Goal: Task Accomplishment & Management: Use online tool/utility

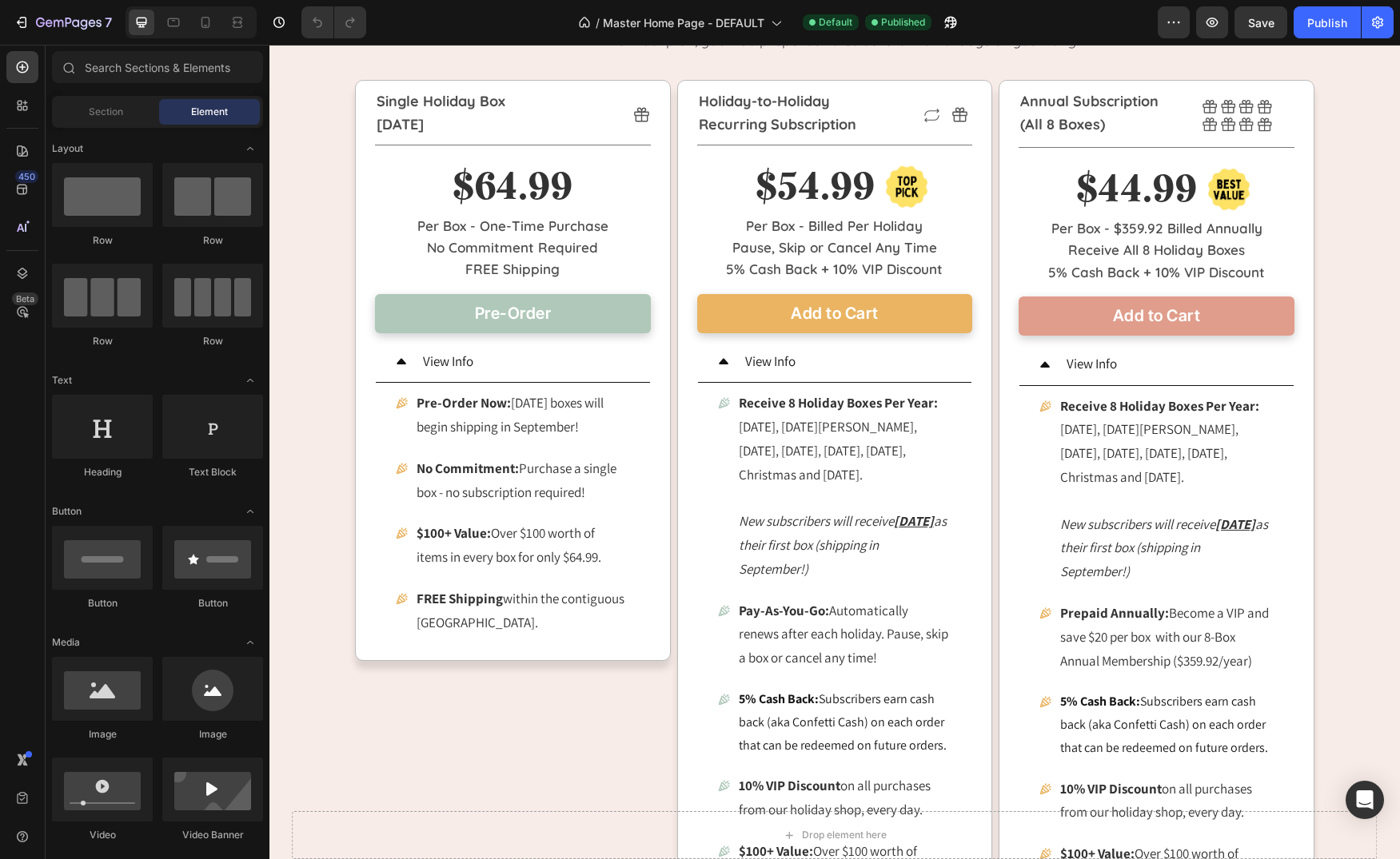
scroll to position [1957, 0]
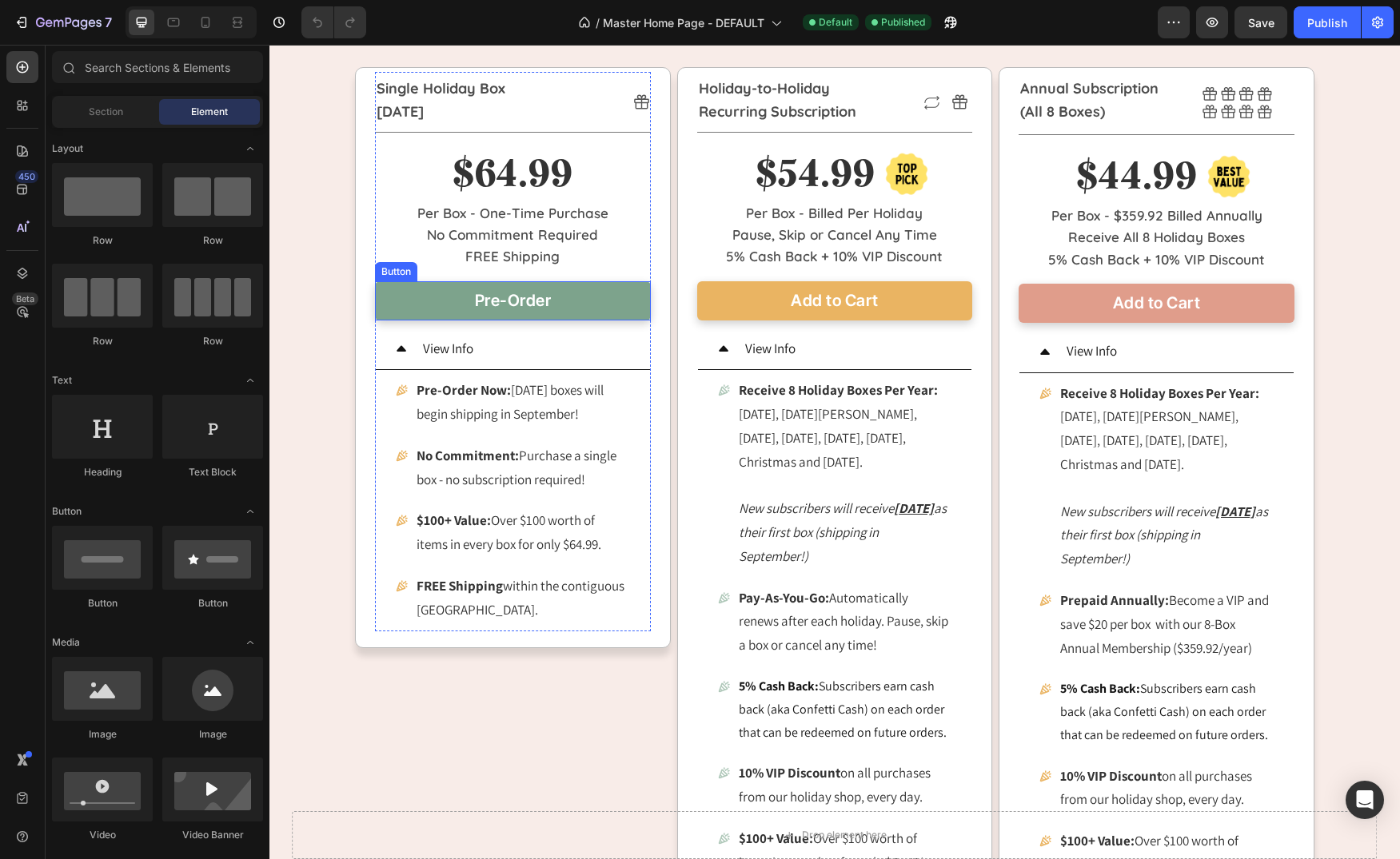
click at [598, 299] on link "Pre-Order" at bounding box center [512, 301] width 276 height 39
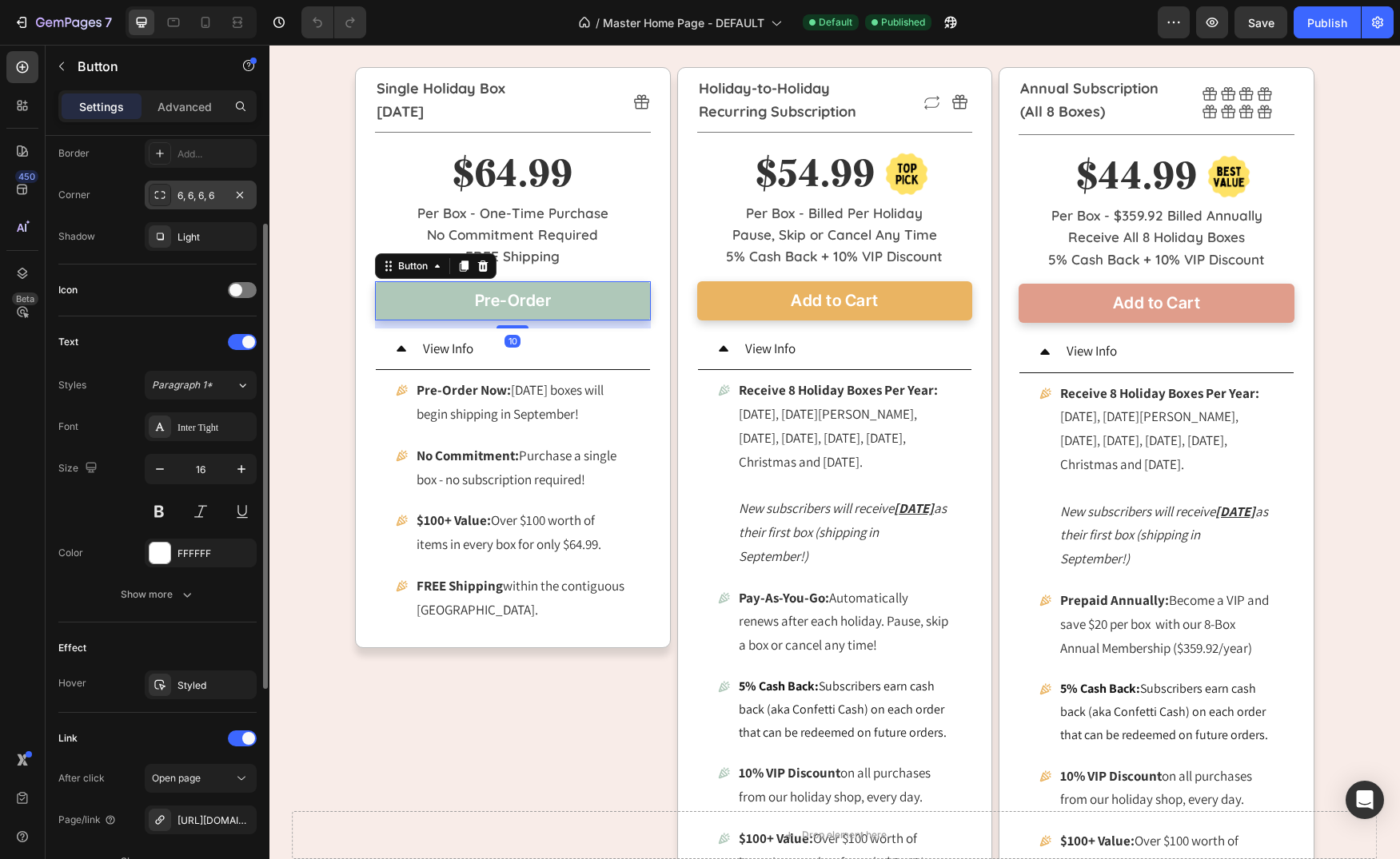
scroll to position [502, 0]
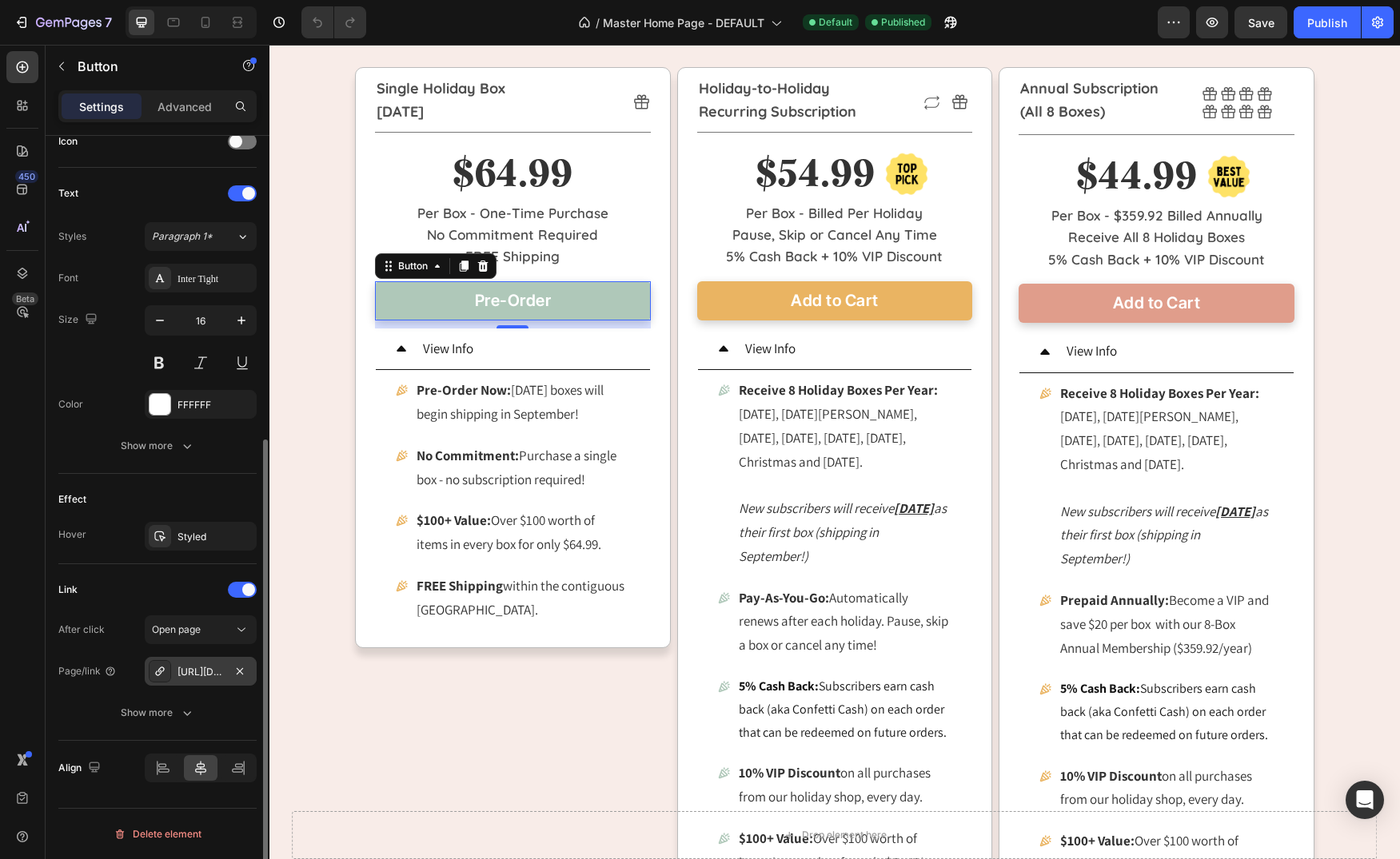
click at [206, 672] on div "[URL][DOMAIN_NAME]" at bounding box center [201, 672] width 47 height 14
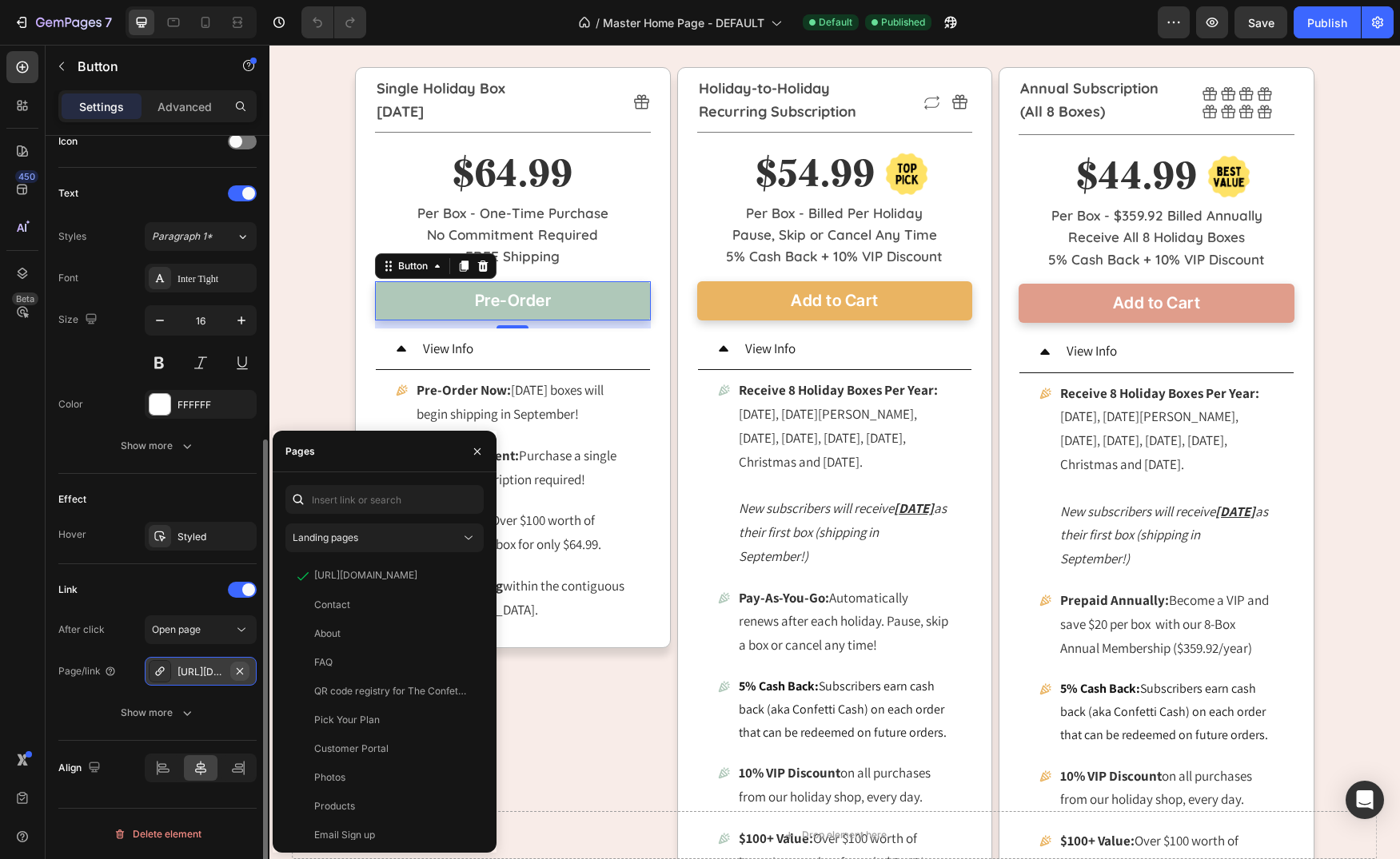
click at [238, 671] on icon "button" at bounding box center [239, 671] width 13 height 13
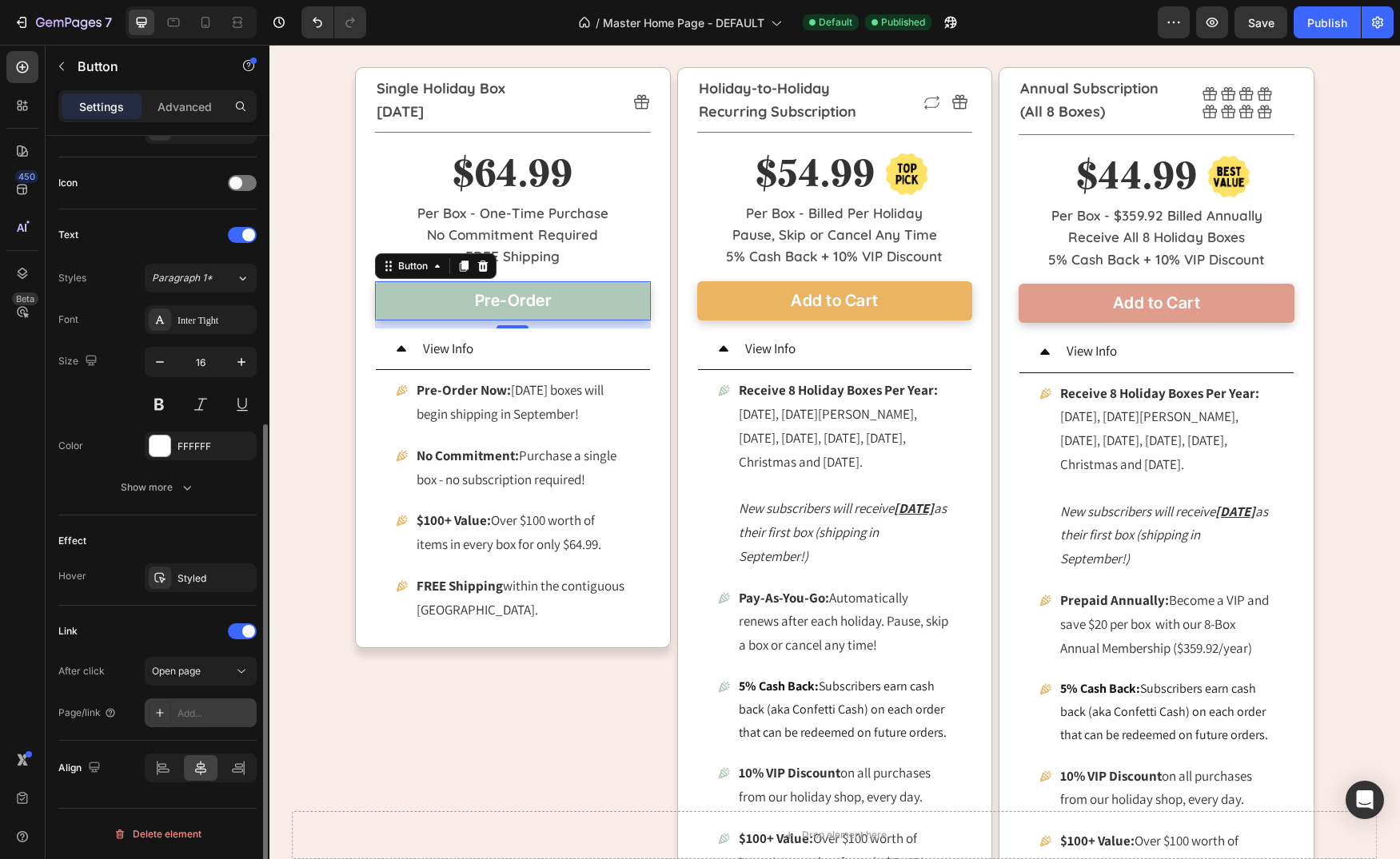
scroll to position [460, 0]
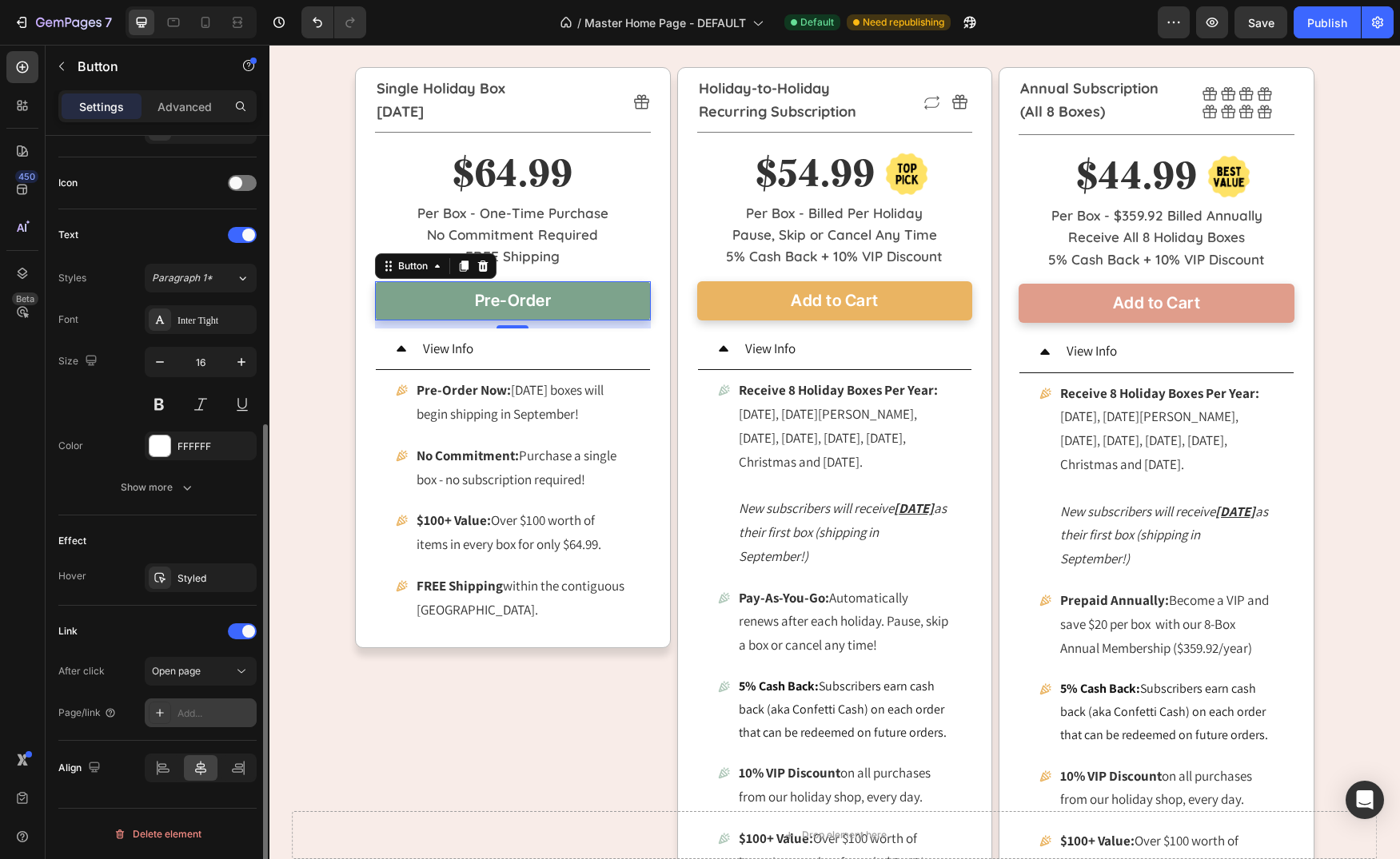
click at [590, 304] on button "Pre-Order" at bounding box center [512, 301] width 276 height 39
click at [218, 714] on div "Add..." at bounding box center [215, 714] width 75 height 14
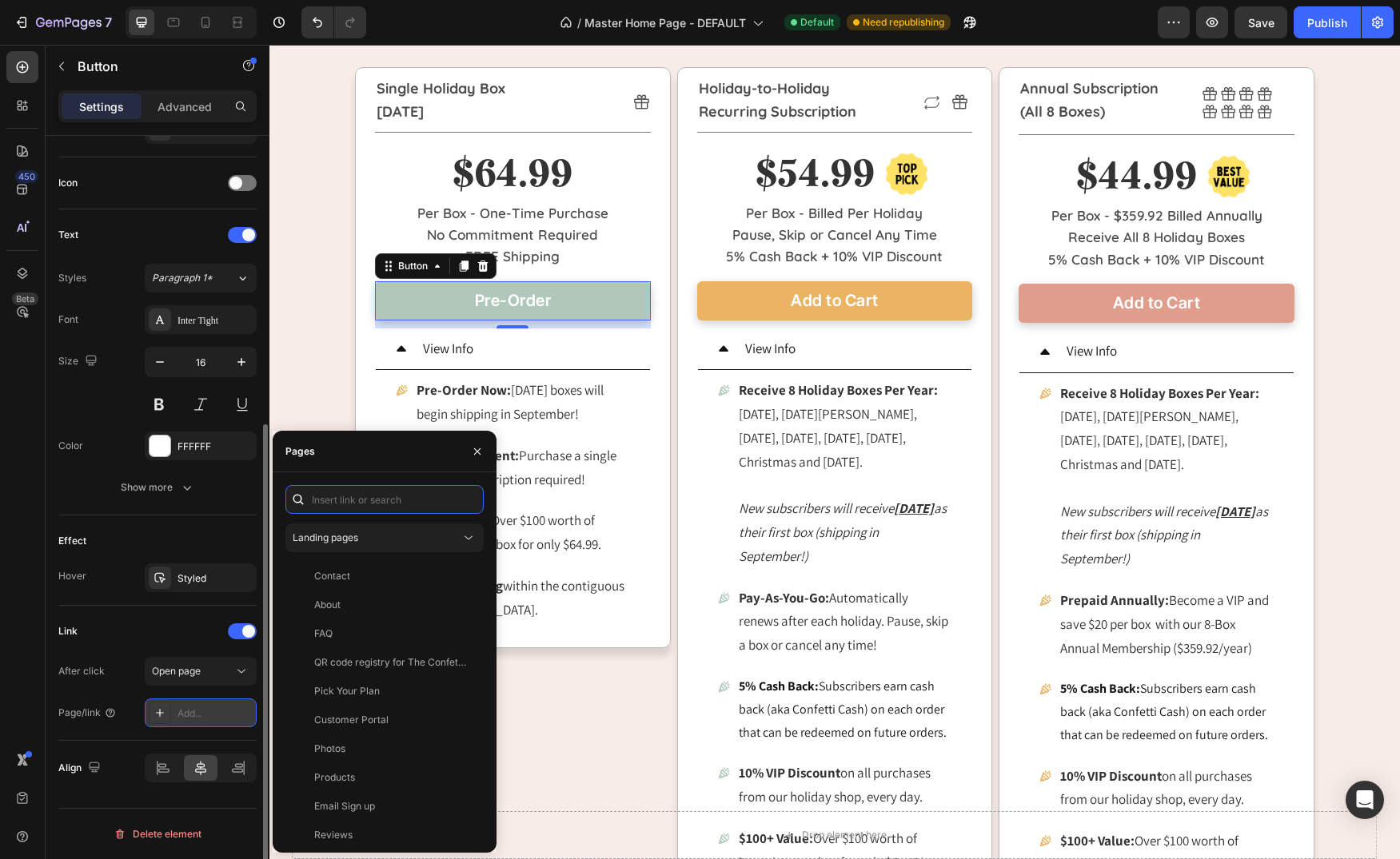
type input "[URL][DOMAIN_NAME]"
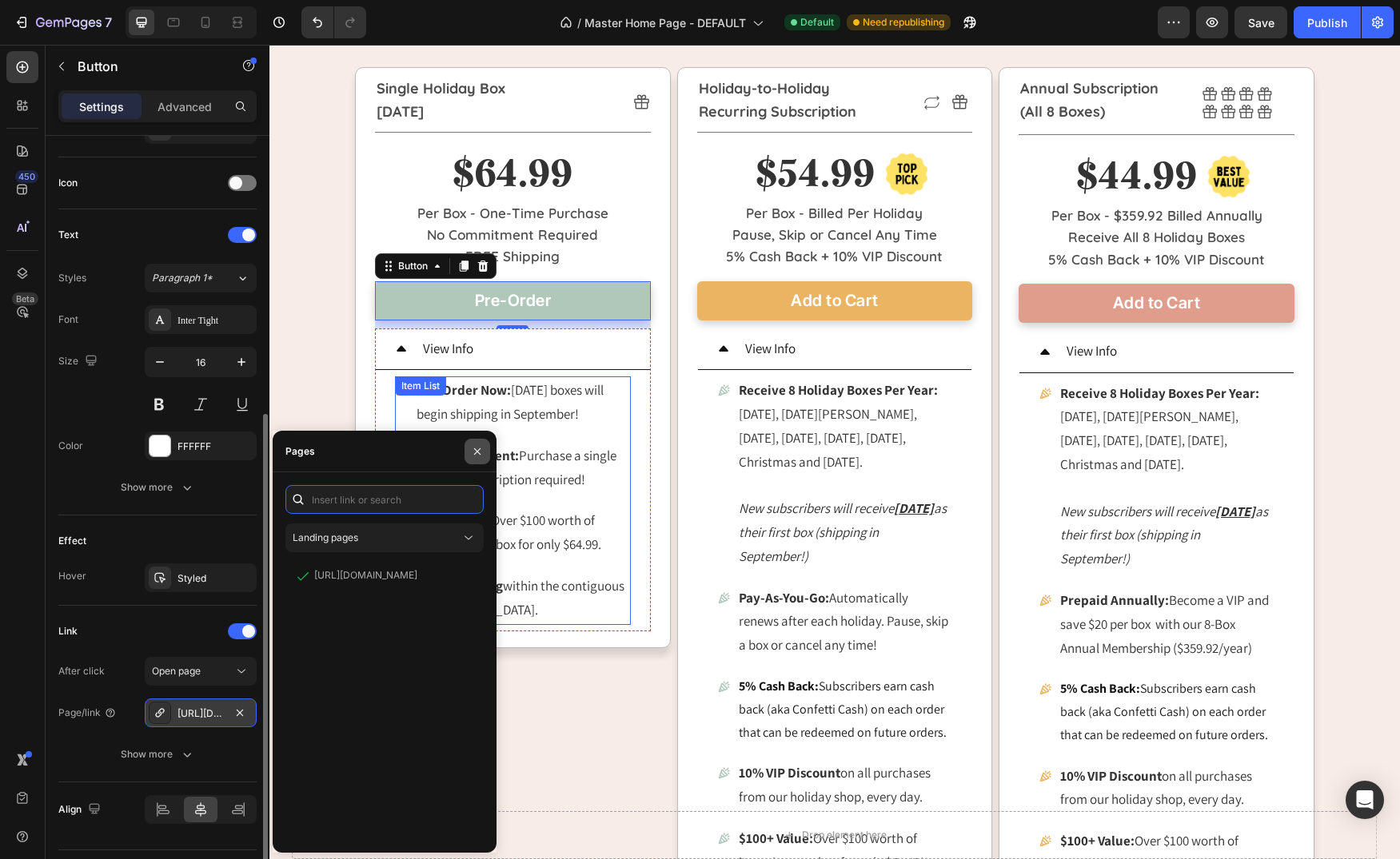
scroll to position [1957, 0]
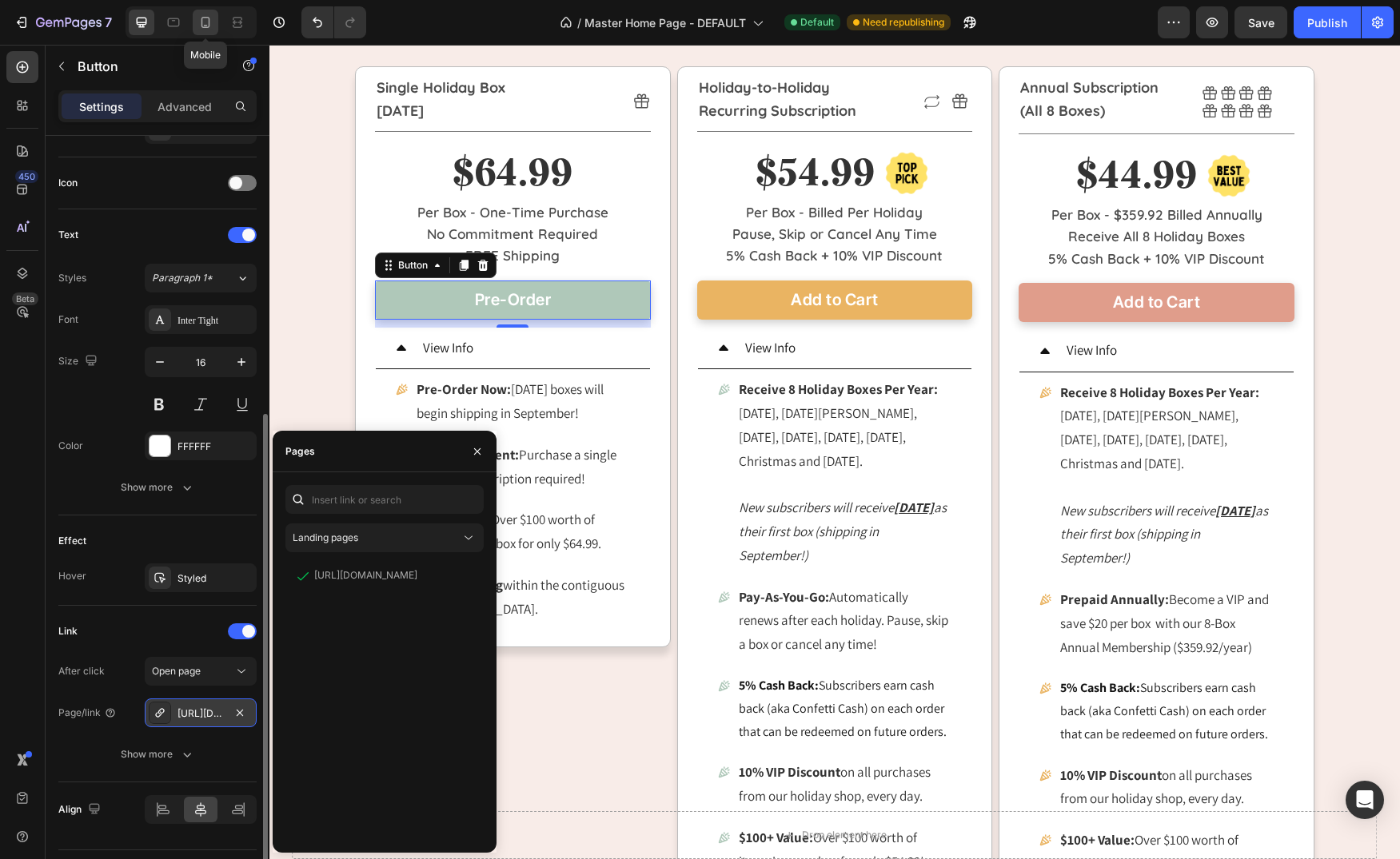
click at [204, 14] on icon at bounding box center [205, 22] width 16 height 16
type input "14"
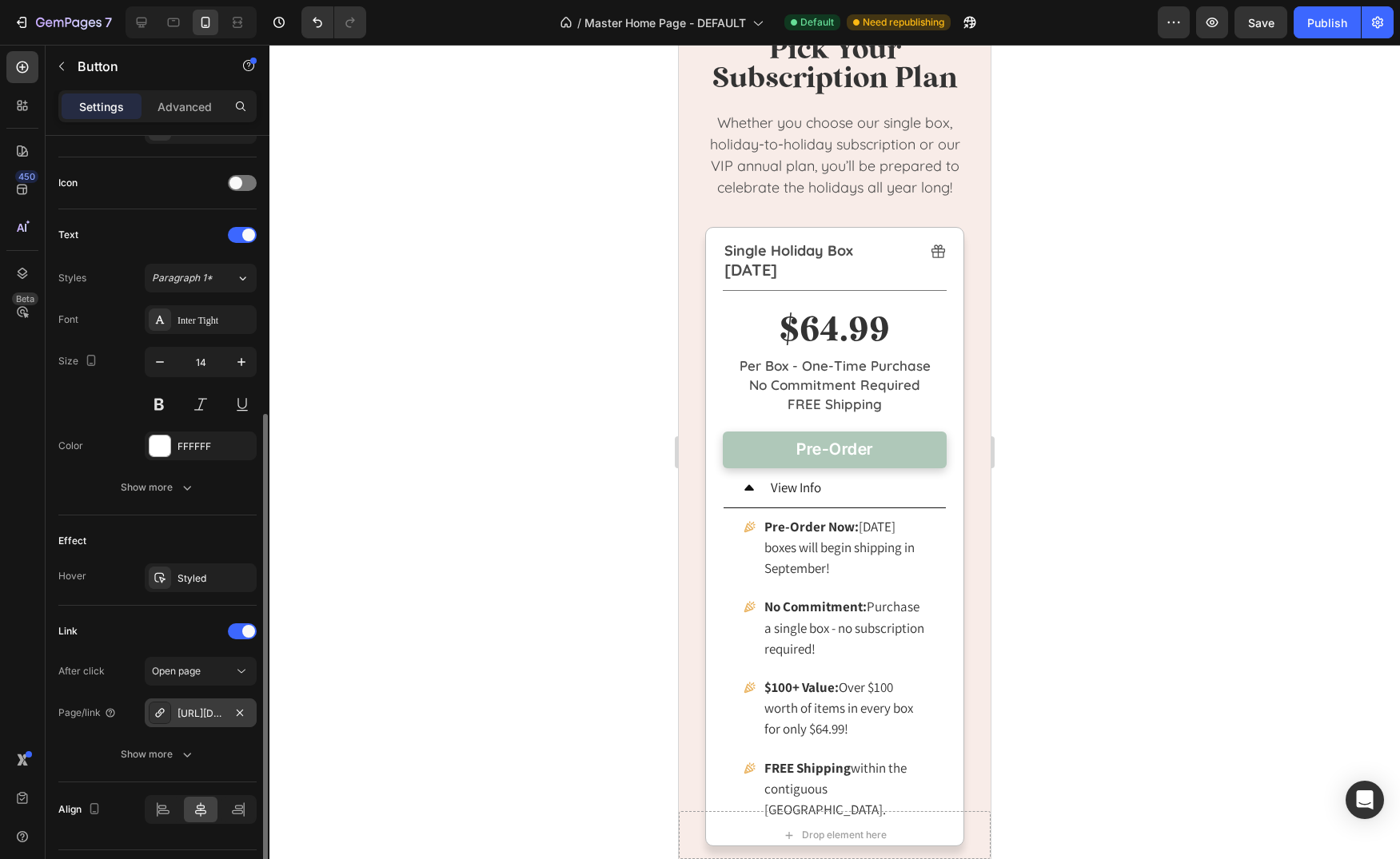
scroll to position [768, 0]
click at [907, 447] on link "Pre-Order" at bounding box center [835, 452] width 224 height 37
click at [247, 712] on button "button" at bounding box center [239, 713] width 19 height 19
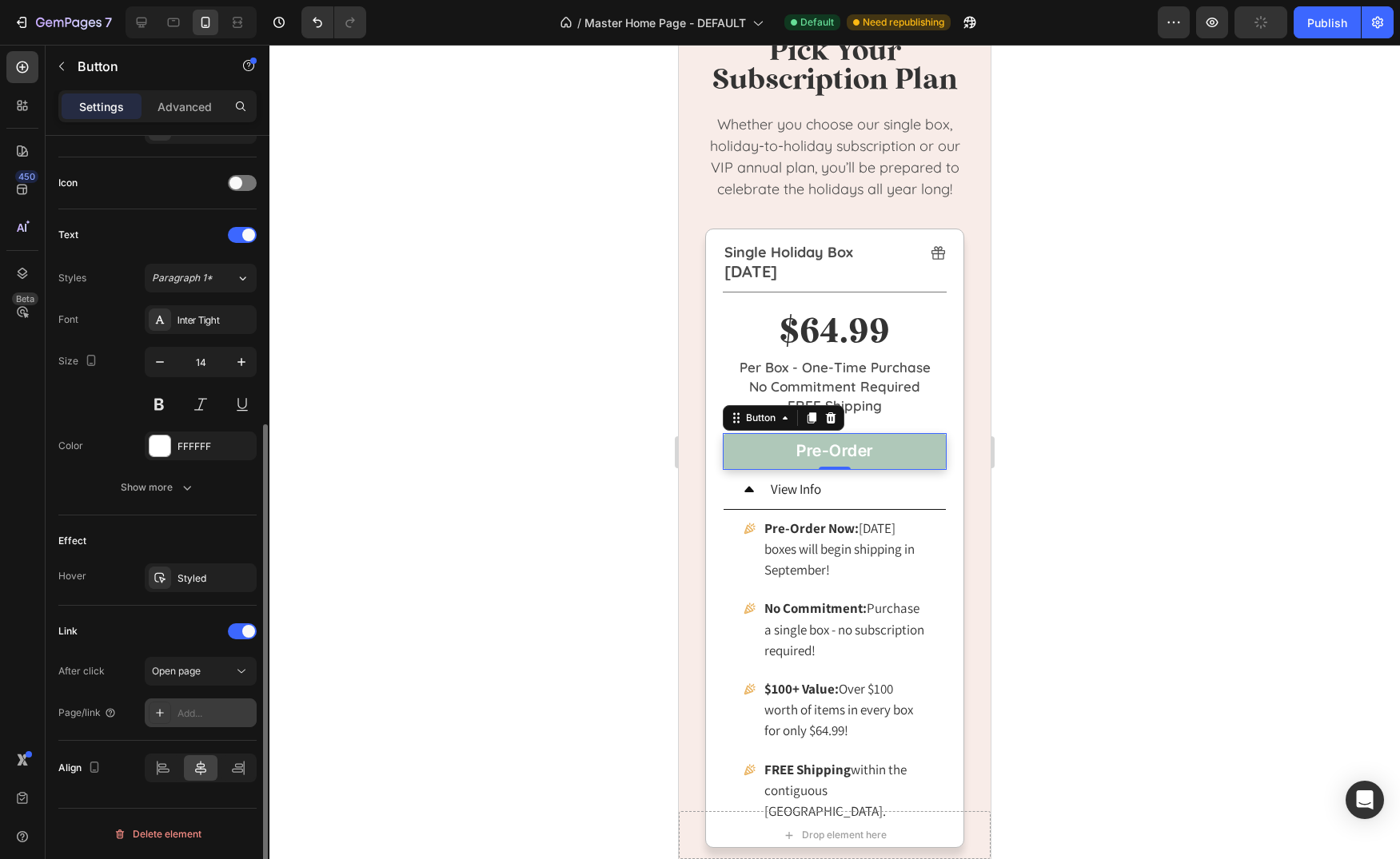
click at [204, 709] on div "Add..." at bounding box center [215, 714] width 75 height 14
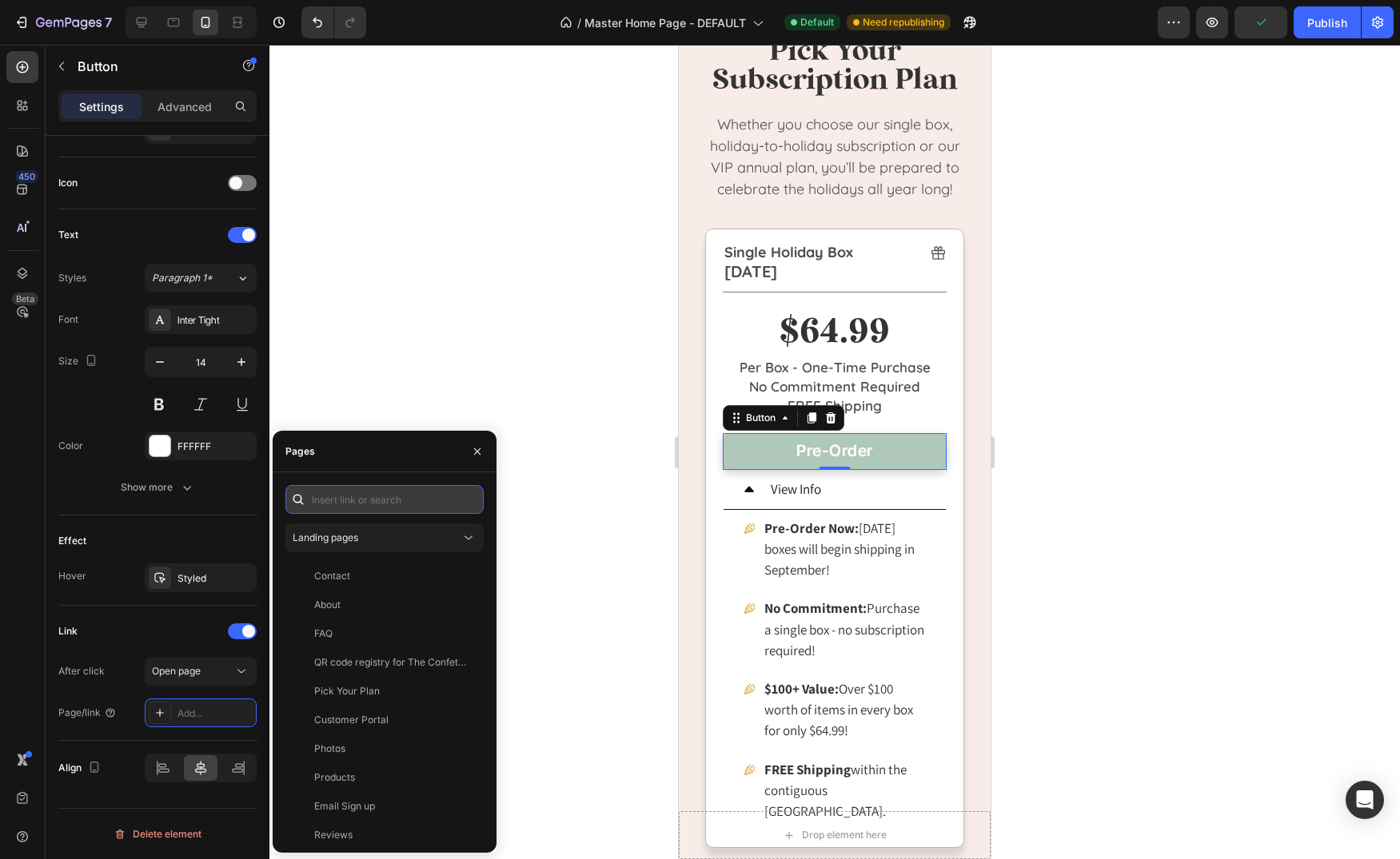
click at [360, 504] on input "text" at bounding box center [384, 499] width 198 height 29
paste input "[URL][DOMAIN_NAME]"
type input "[URL][DOMAIN_NAME]"
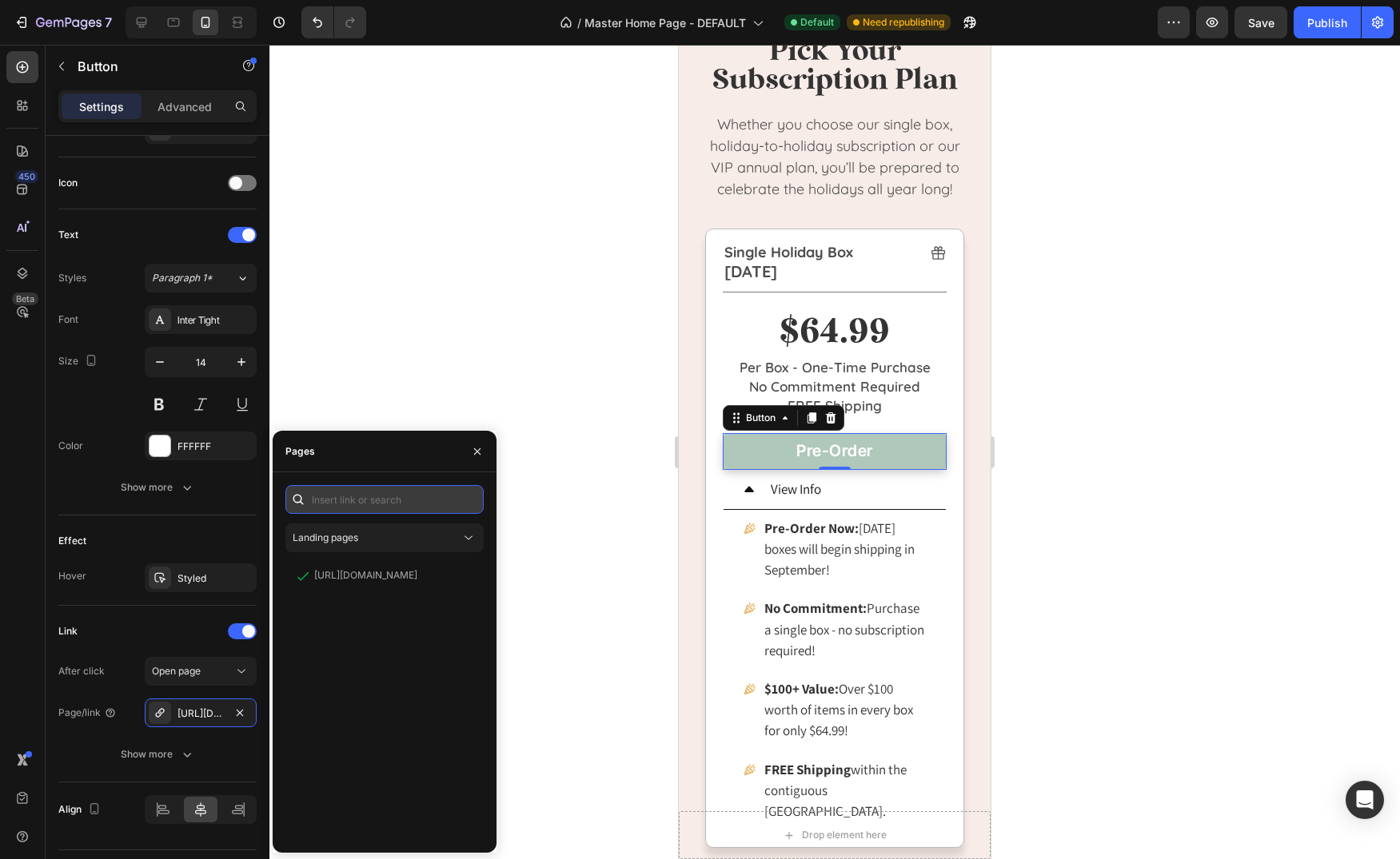
scroll to position [0, 0]
click at [1327, 21] on div "Publish" at bounding box center [1326, 22] width 40 height 17
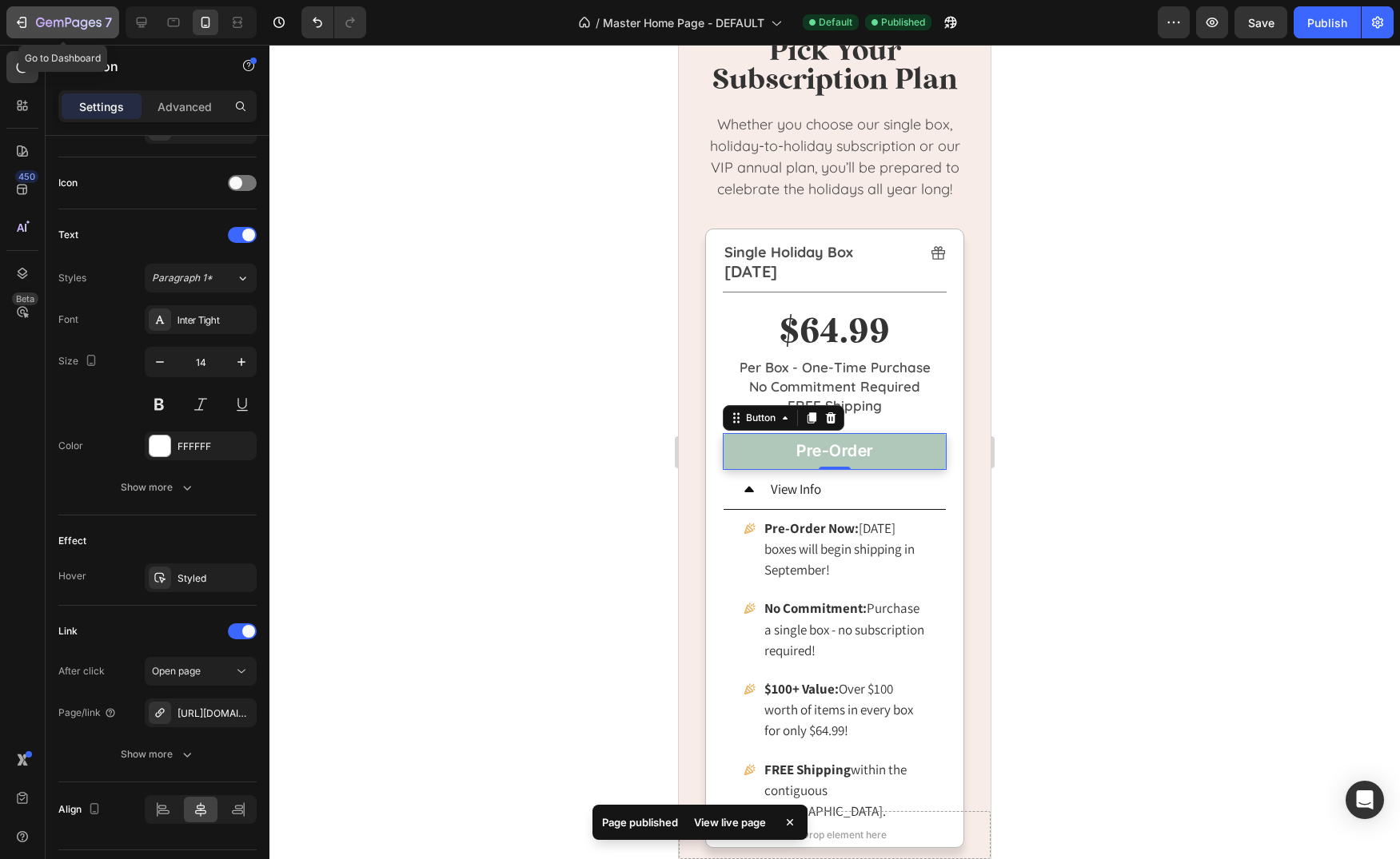
click at [82, 26] on icon "button" at bounding box center [69, 23] width 65 height 13
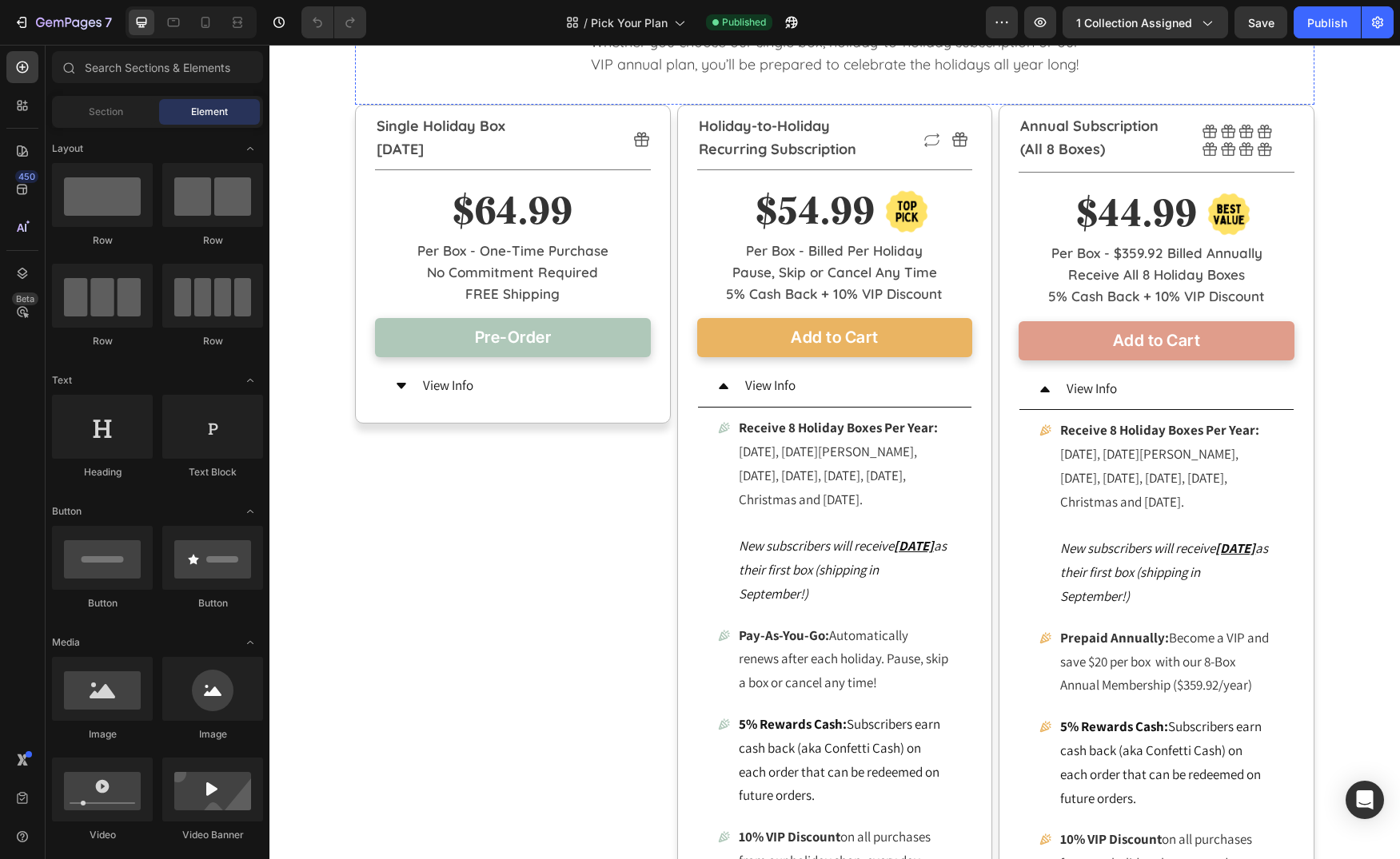
scroll to position [534, 0]
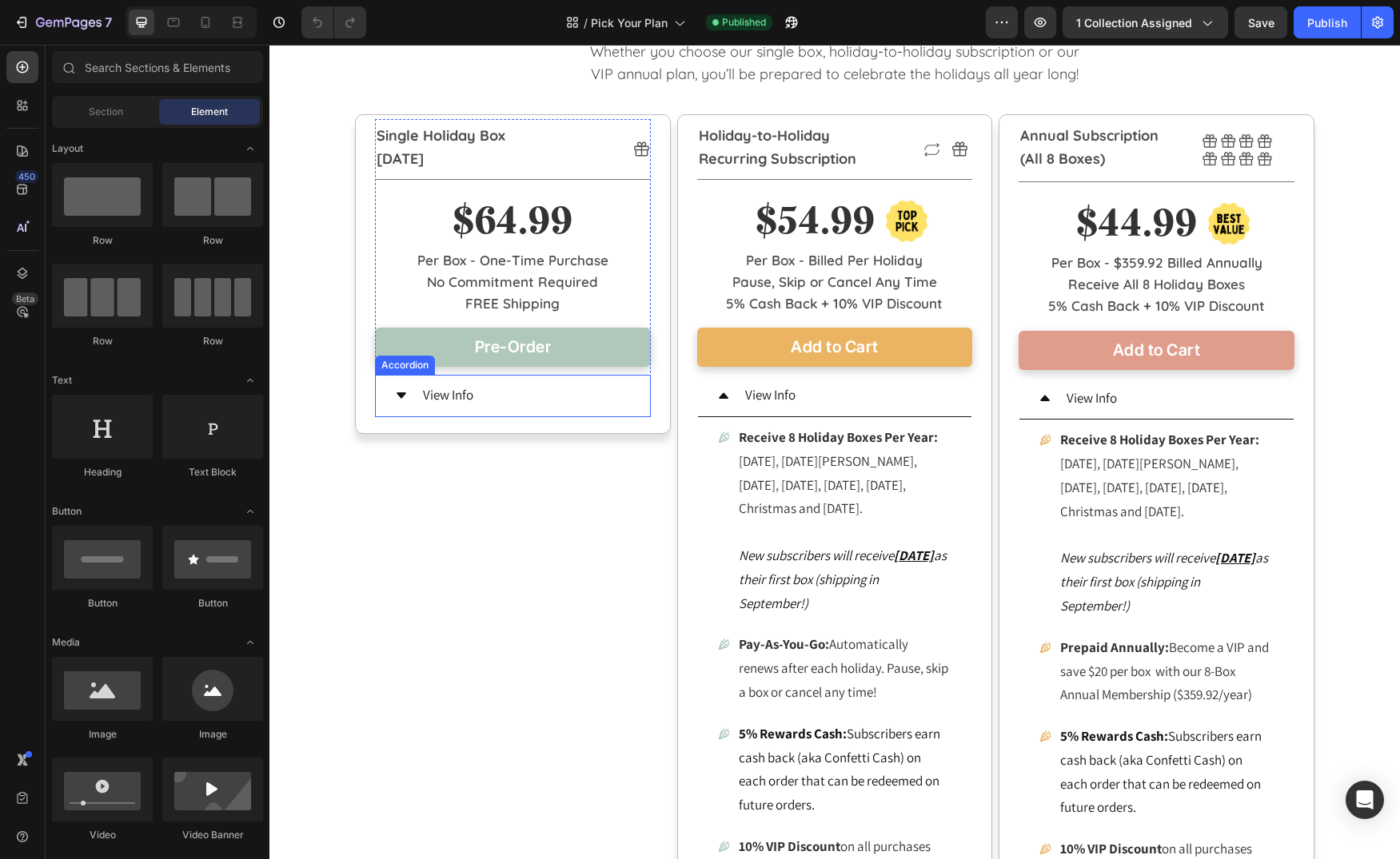
click at [534, 399] on div "View Info" at bounding box center [526, 395] width 210 height 29
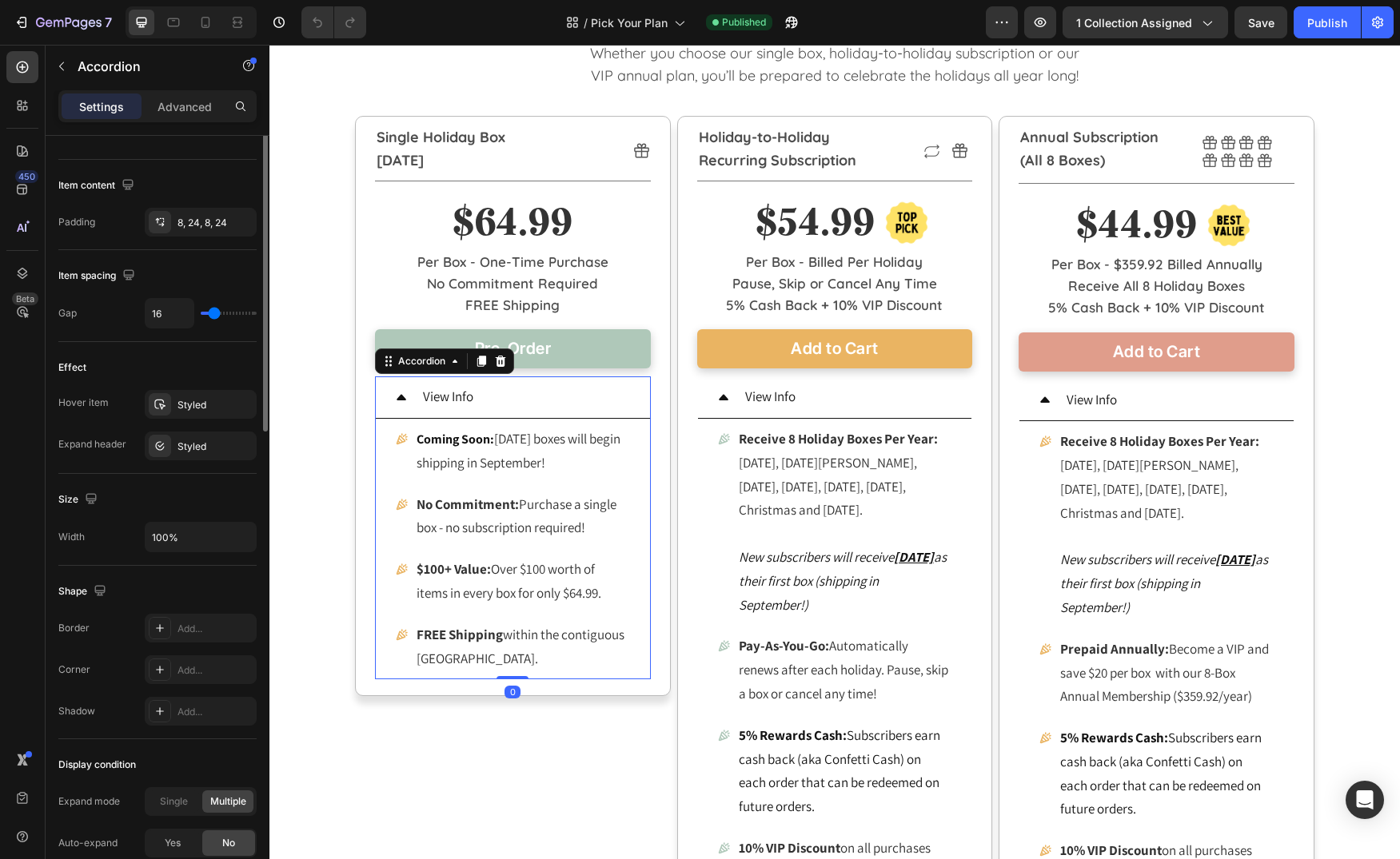
scroll to position [753, 0]
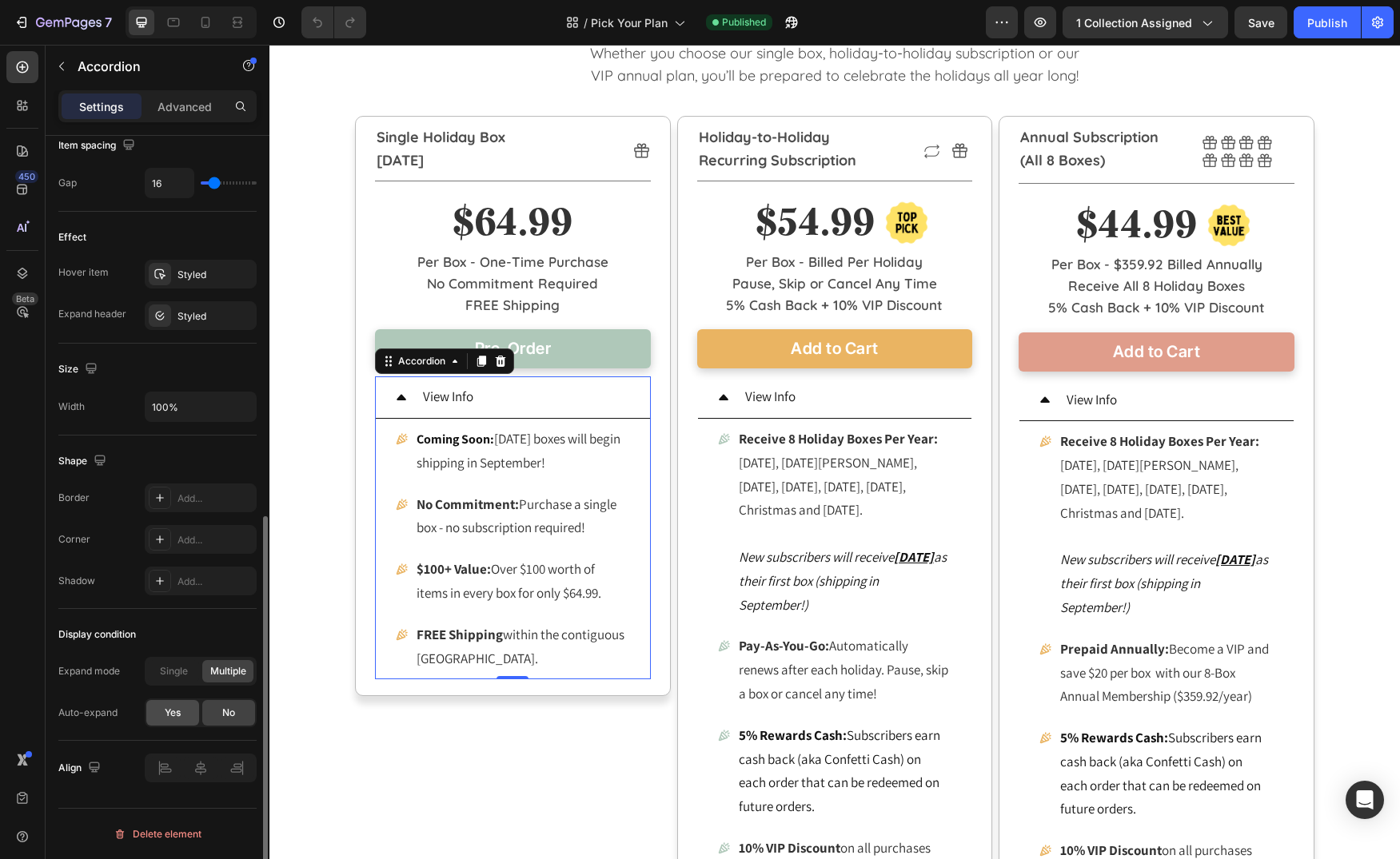
click at [171, 707] on span "Yes" at bounding box center [173, 713] width 16 height 14
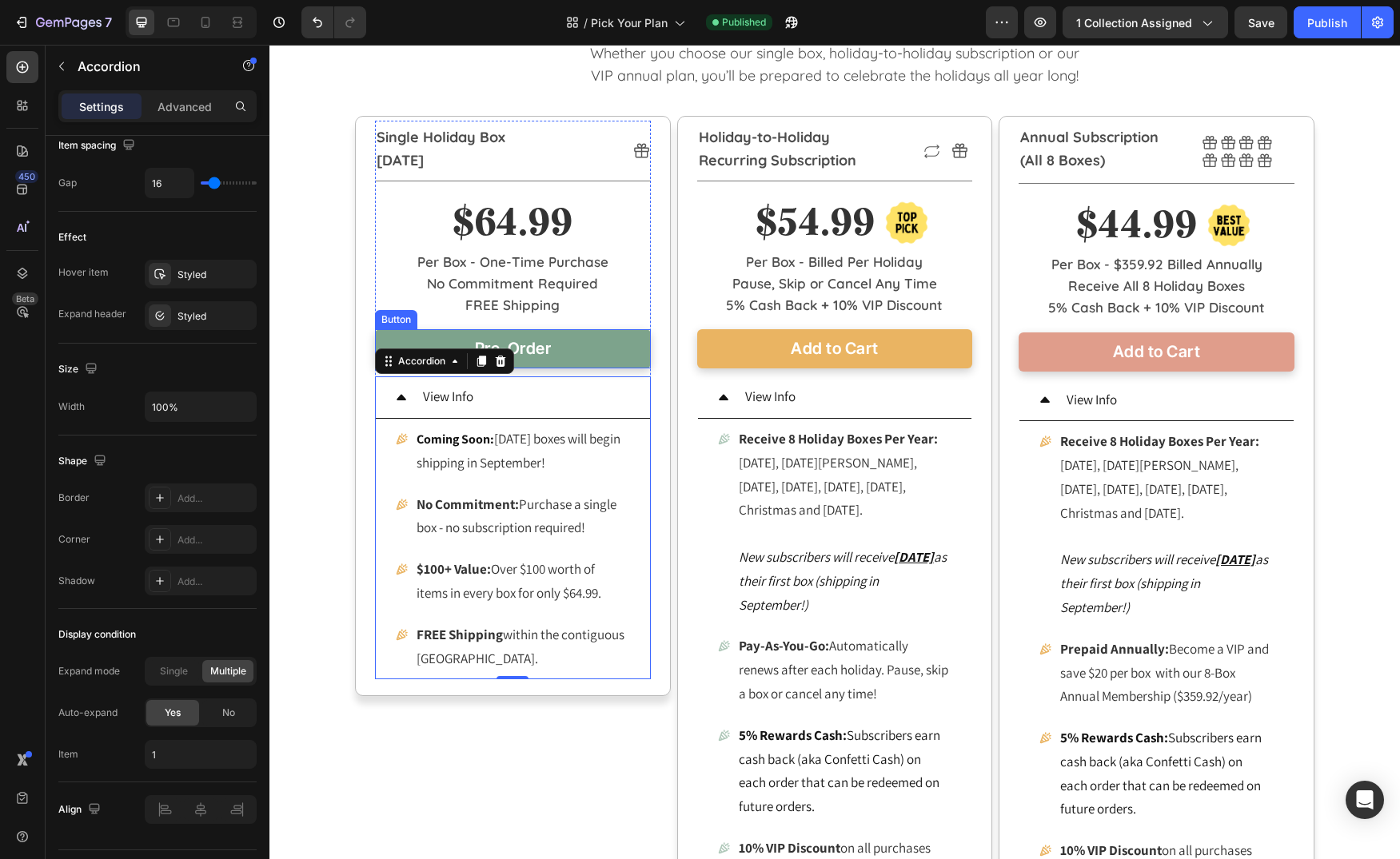
click at [585, 351] on link "Pre-Order" at bounding box center [512, 349] width 276 height 39
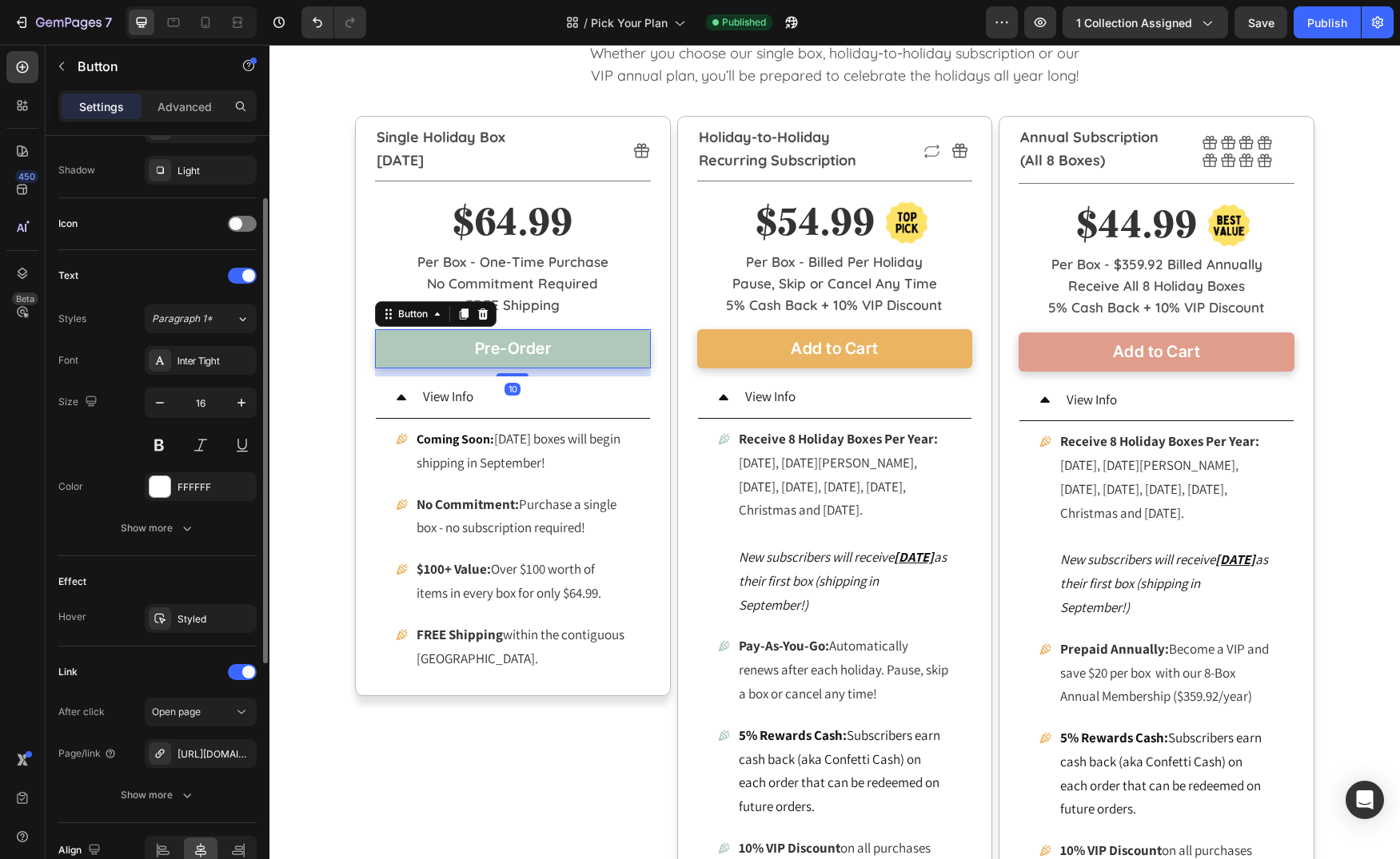
scroll to position [502, 0]
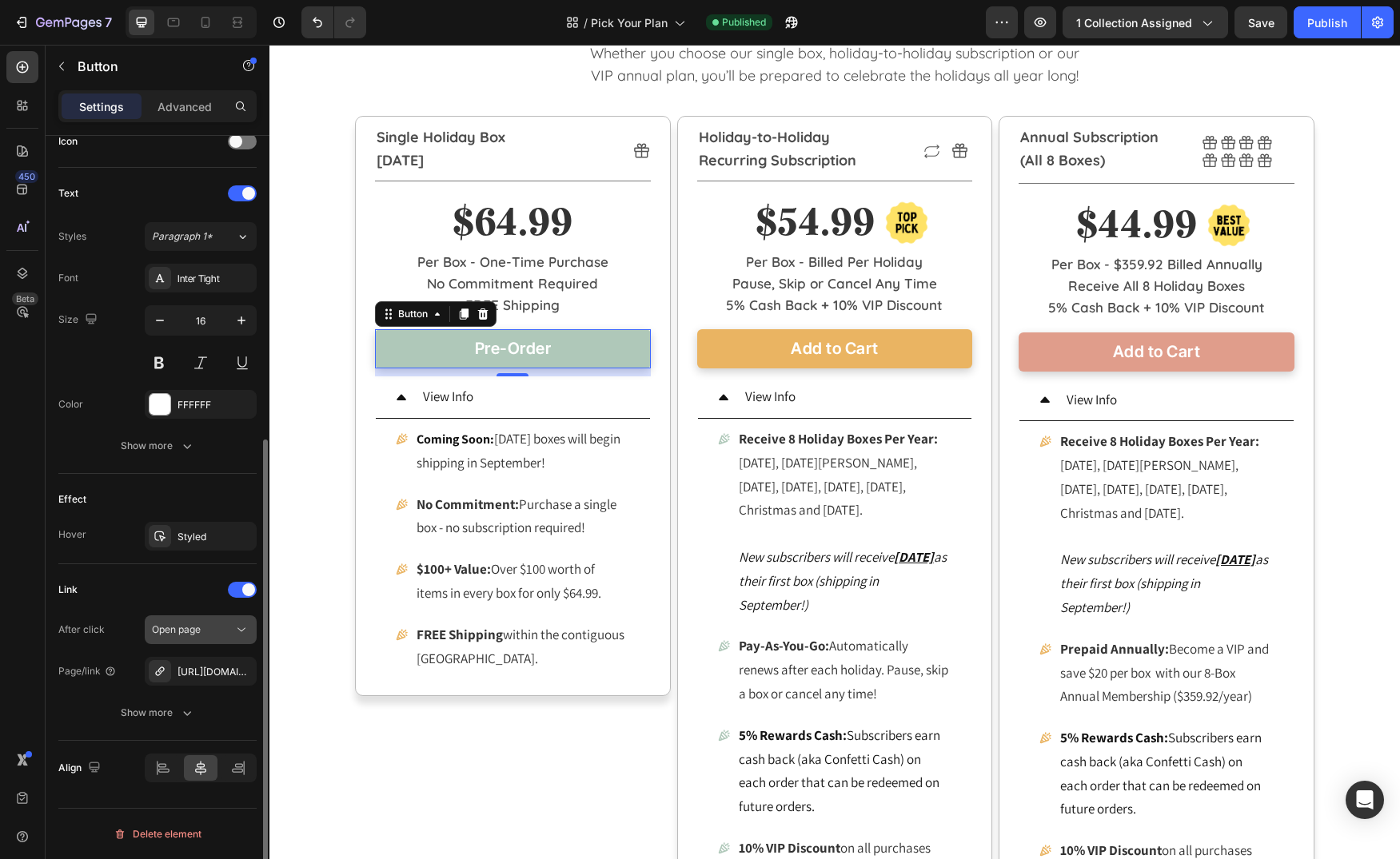
drag, startPoint x: 242, startPoint y: 668, endPoint x: 229, endPoint y: 672, distance: 13.6
click at [0, 0] on icon "button" at bounding box center [0, 0] width 0 height 0
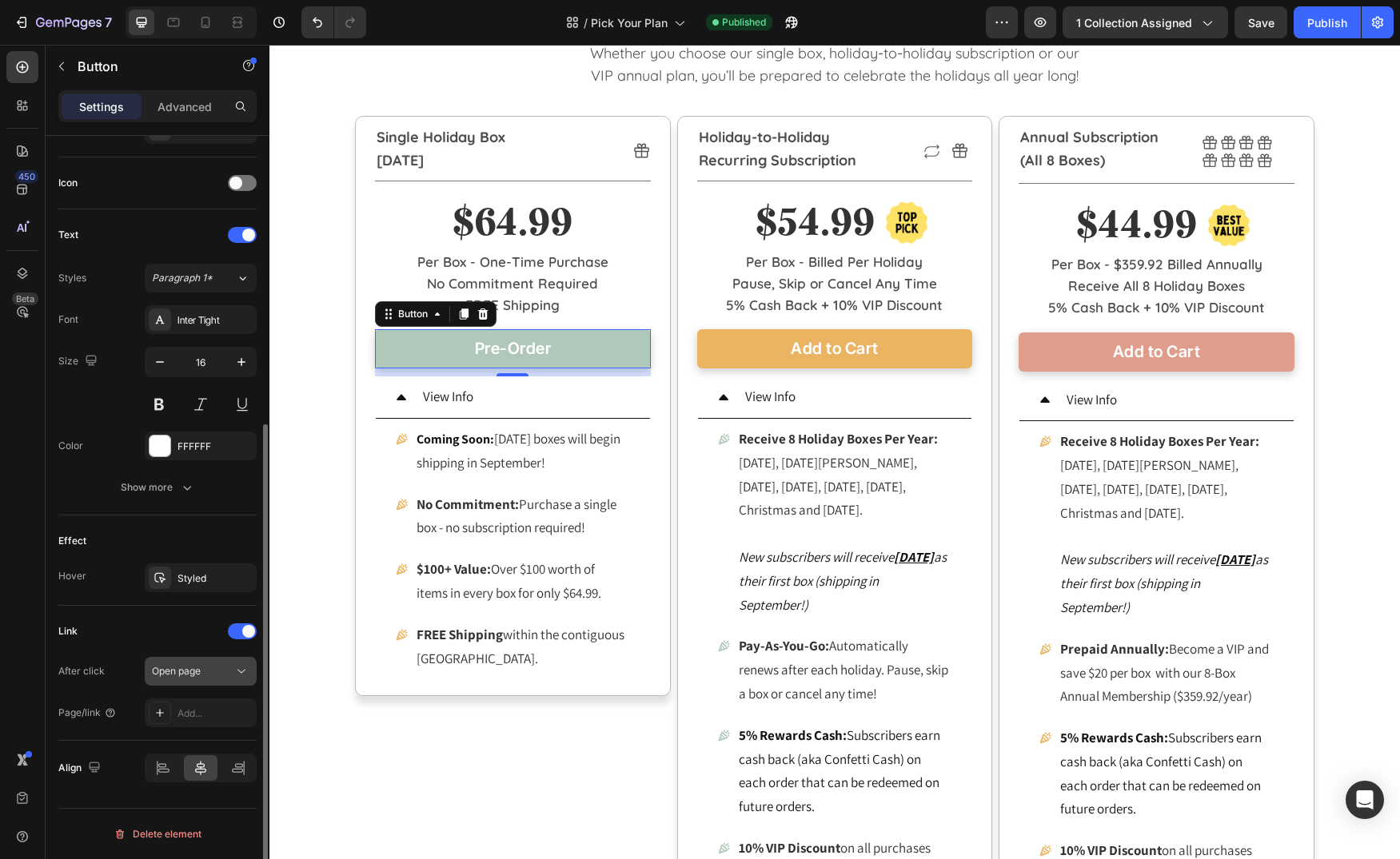
scroll to position [460, 0]
click at [201, 713] on div "Add..." at bounding box center [215, 714] width 75 height 14
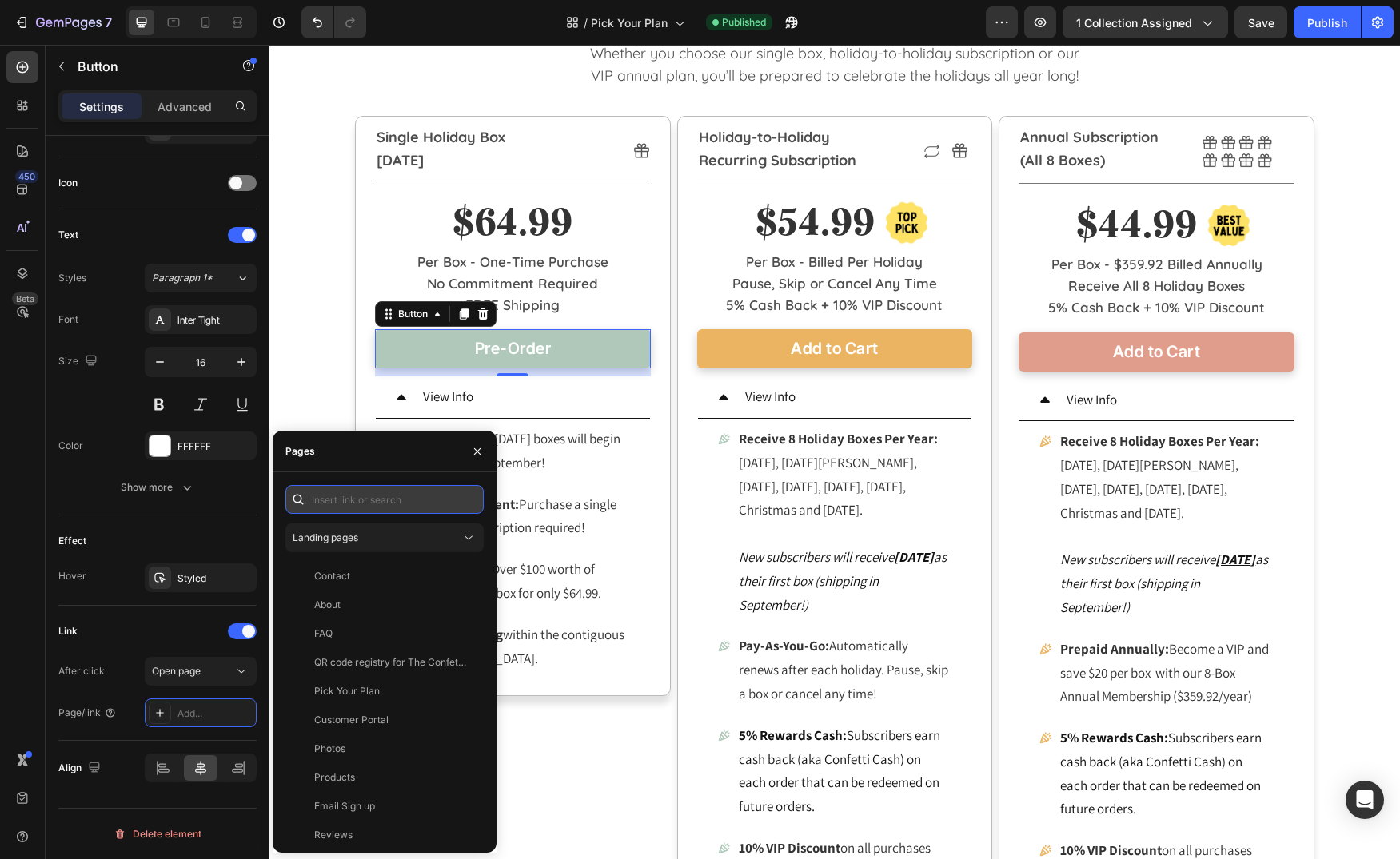
click at [371, 500] on input "text" at bounding box center [384, 499] width 198 height 29
paste input "[URL][DOMAIN_NAME]"
type input "[URL][DOMAIN_NAME]"
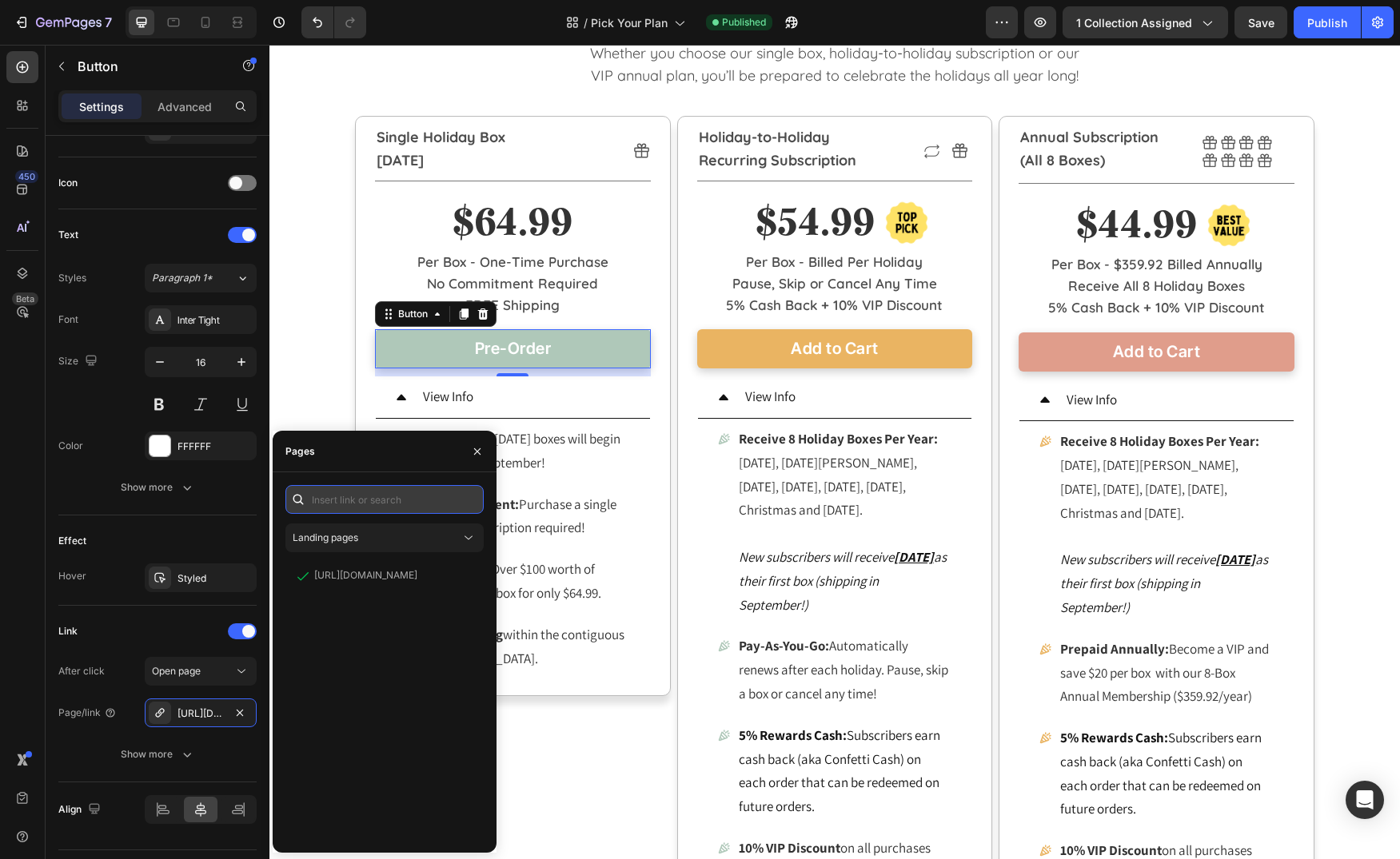
scroll to position [0, 0]
click at [201, 19] on icon at bounding box center [205, 22] width 16 height 16
type input "14"
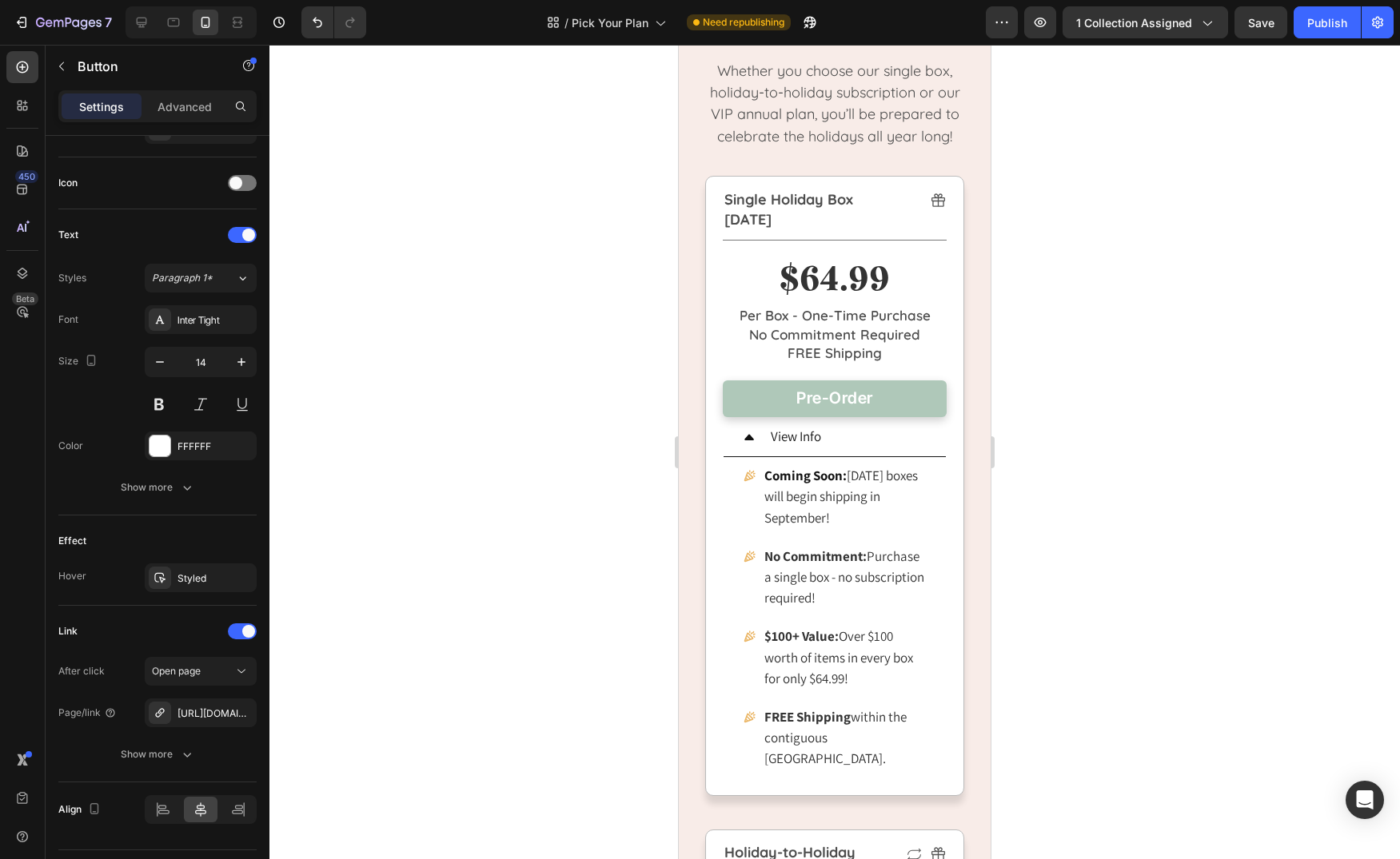
scroll to position [461, 0]
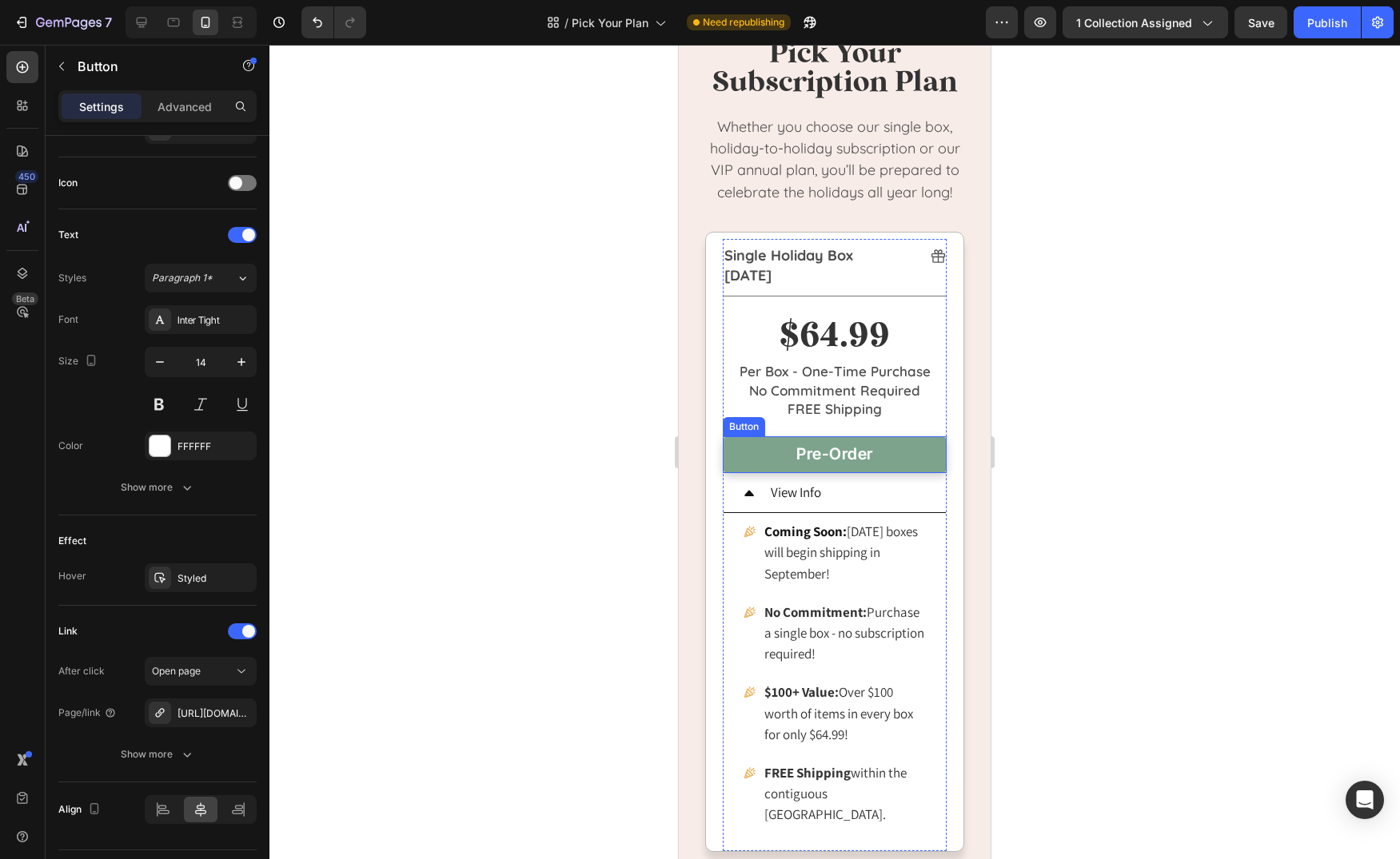
click at [896, 453] on link "Pre-Order" at bounding box center [835, 455] width 224 height 37
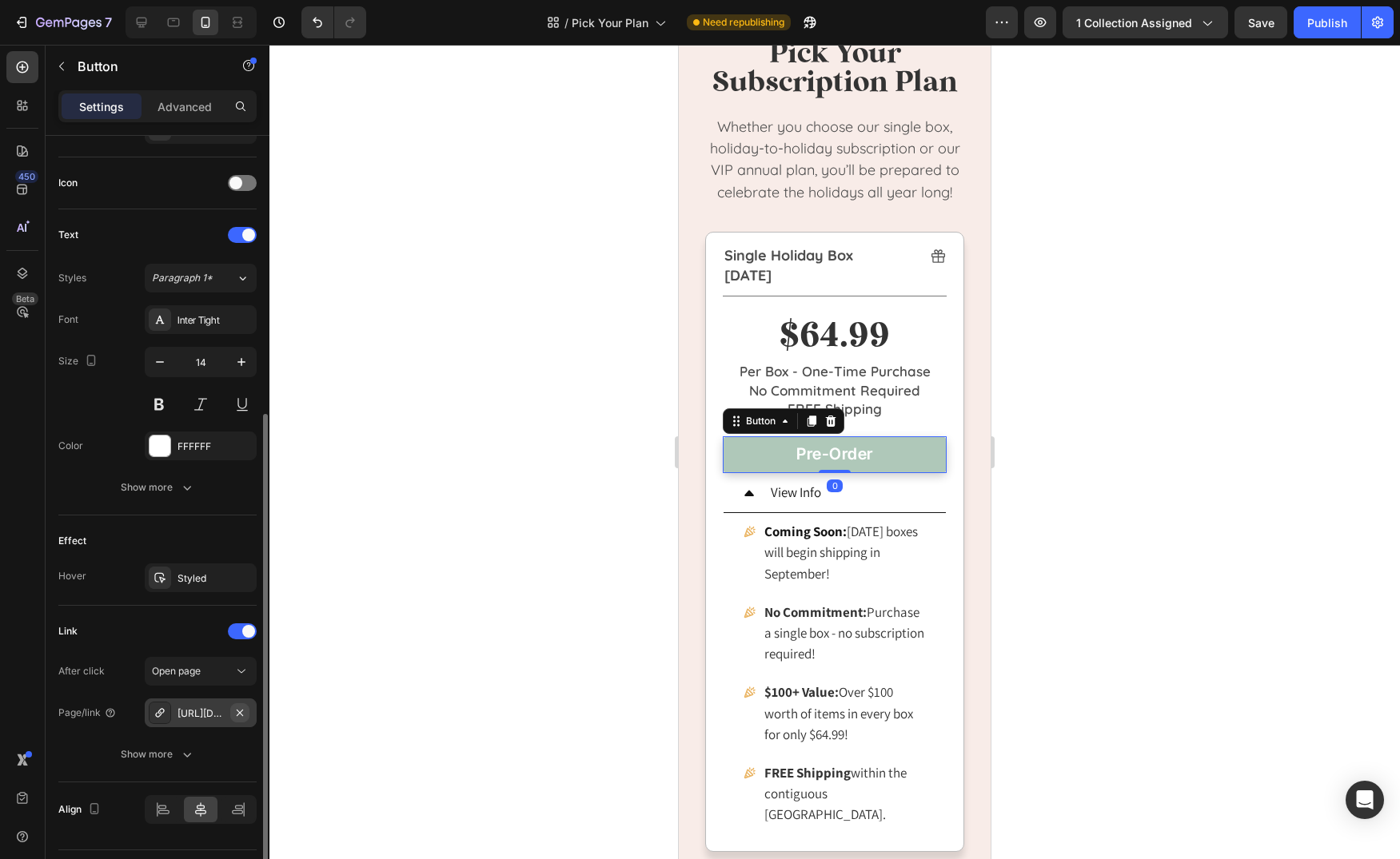
click at [239, 714] on icon "button" at bounding box center [239, 713] width 13 height 13
click at [195, 713] on div "Add..." at bounding box center [215, 714] width 75 height 14
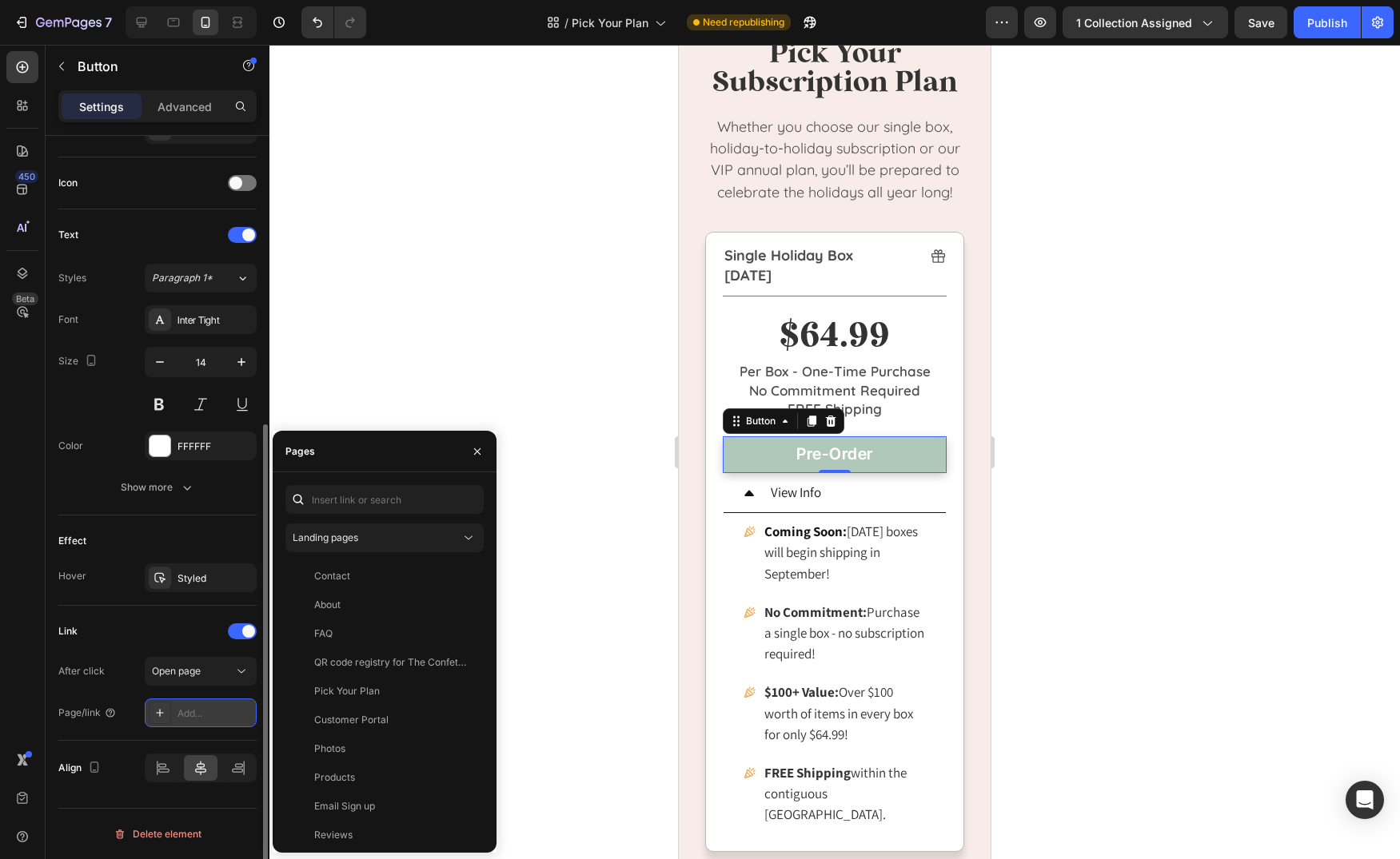
click at [207, 712] on div "Add..." at bounding box center [215, 714] width 75 height 14
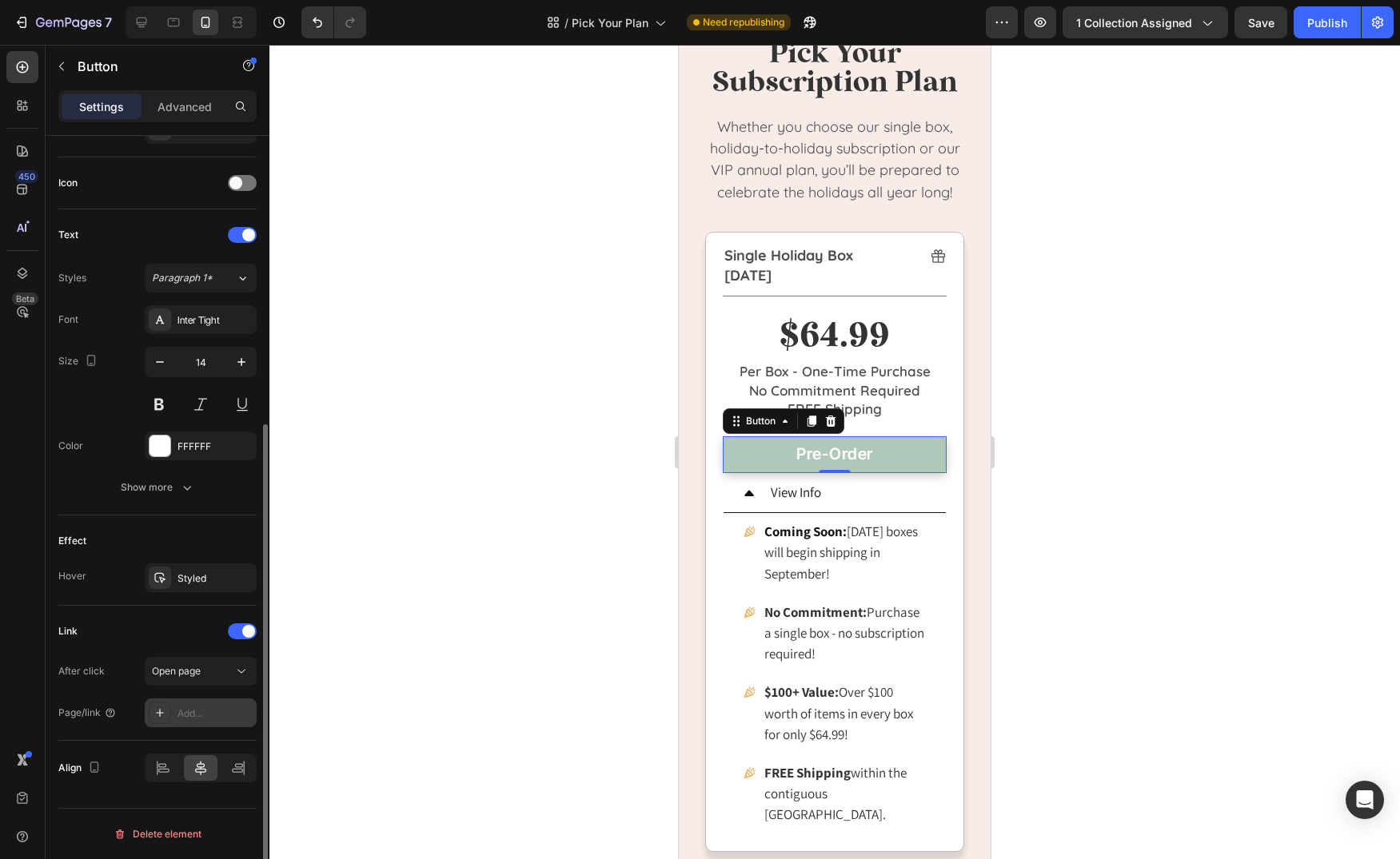
click at [215, 716] on div "Add..." at bounding box center [215, 714] width 75 height 14
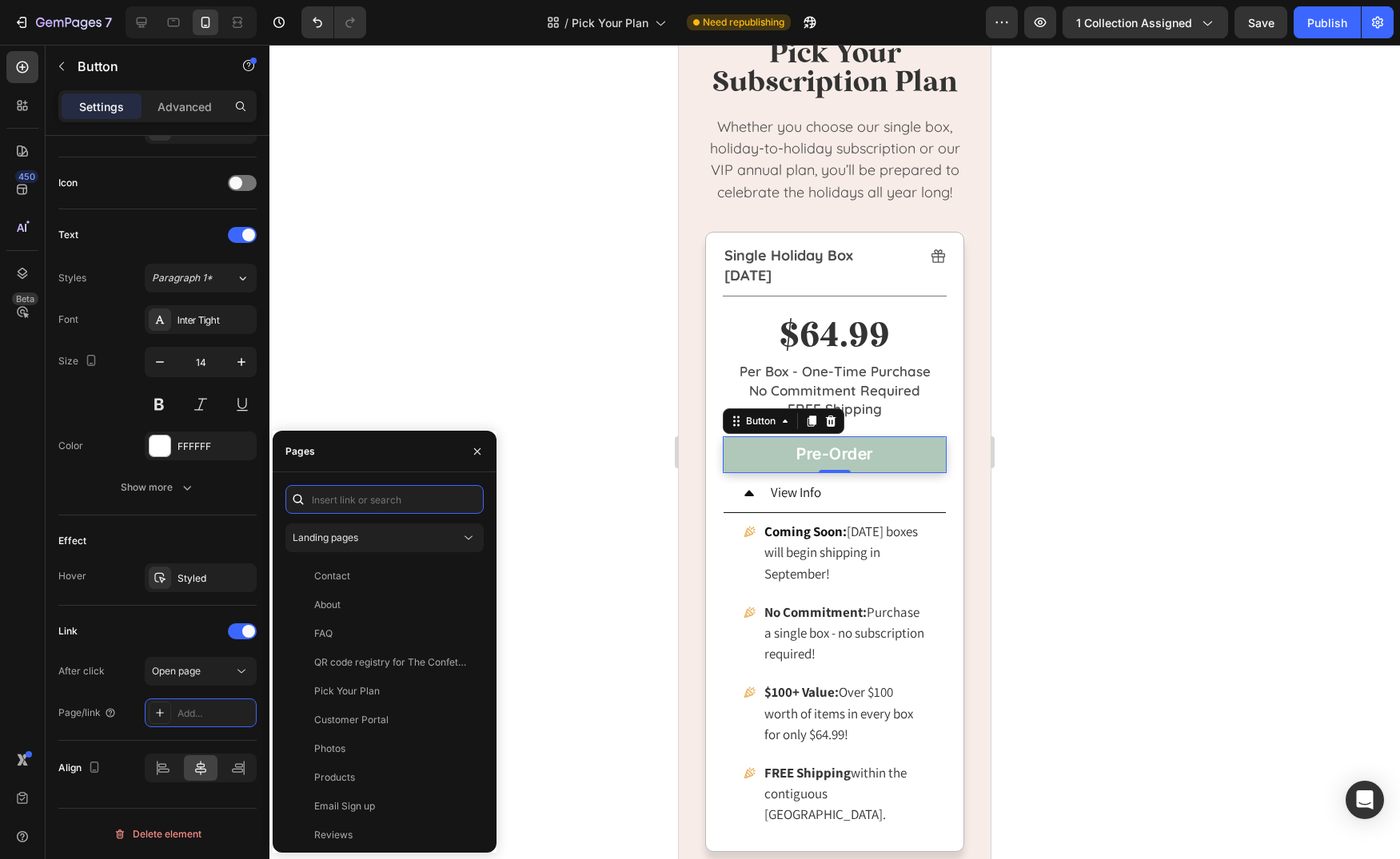
paste input "[URL][DOMAIN_NAME]"
type input "[URL][DOMAIN_NAME]"
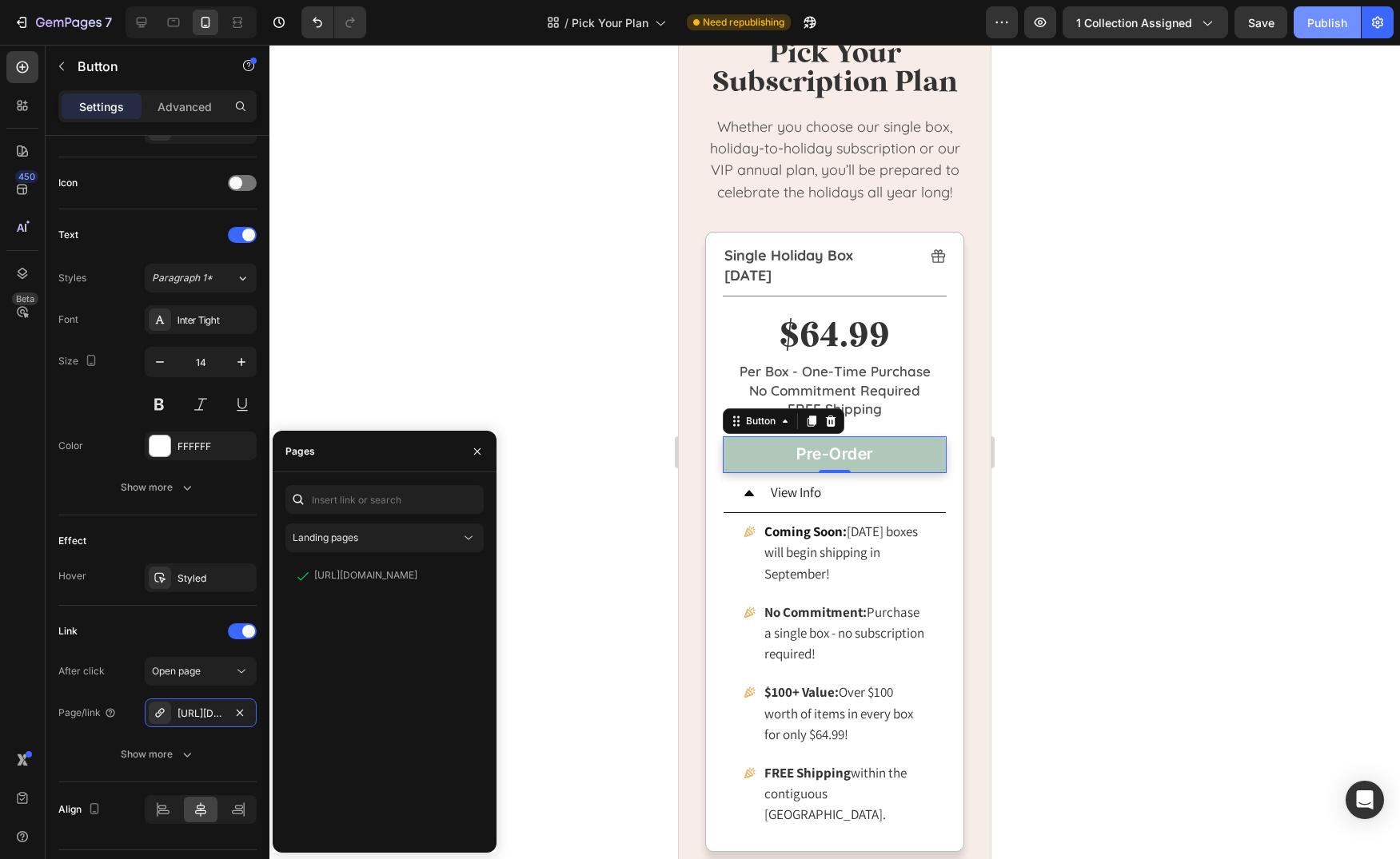
click at [1341, 33] on button "Publish" at bounding box center [1327, 22] width 67 height 32
